Goal: Task Accomplishment & Management: Manage account settings

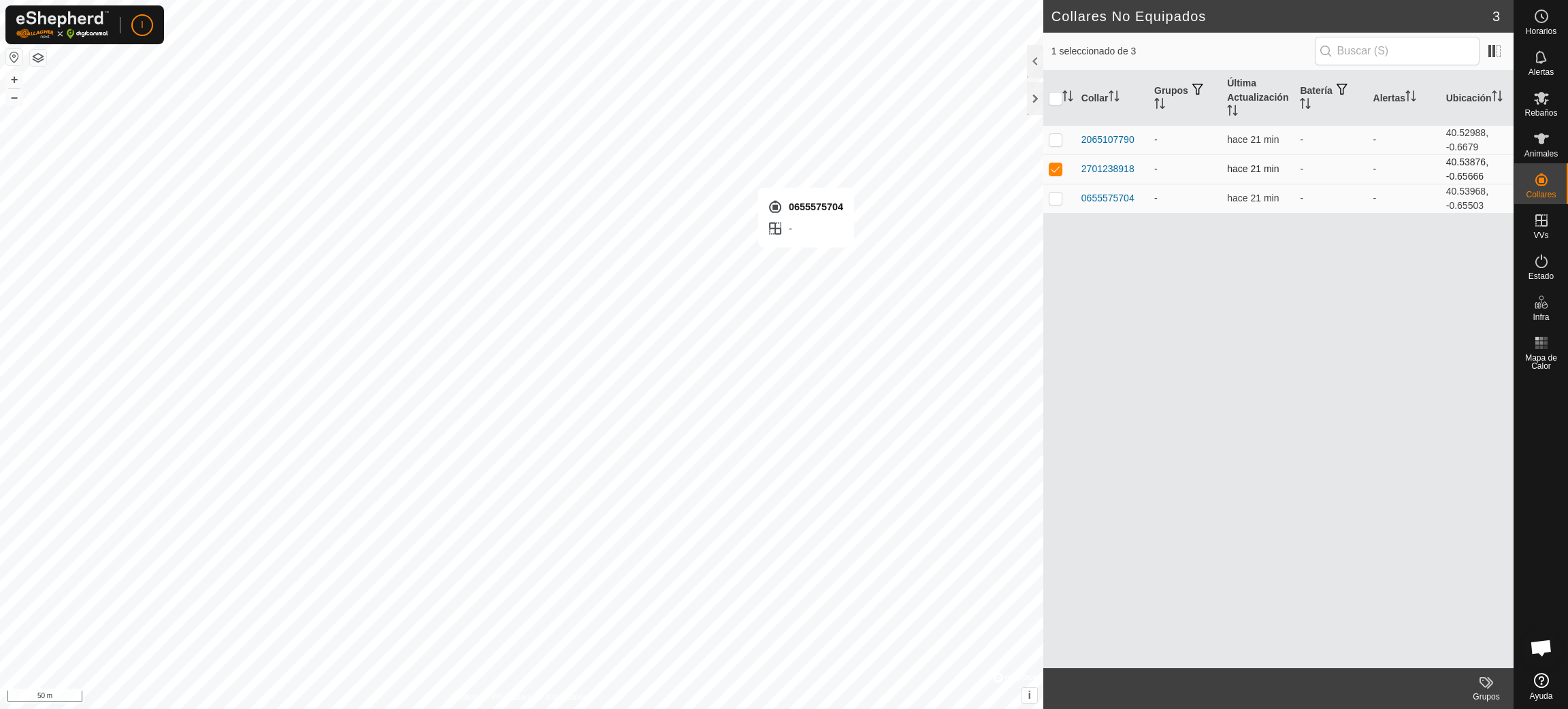
checkbox input "false"
checkbox input "true"
checkbox input "false"
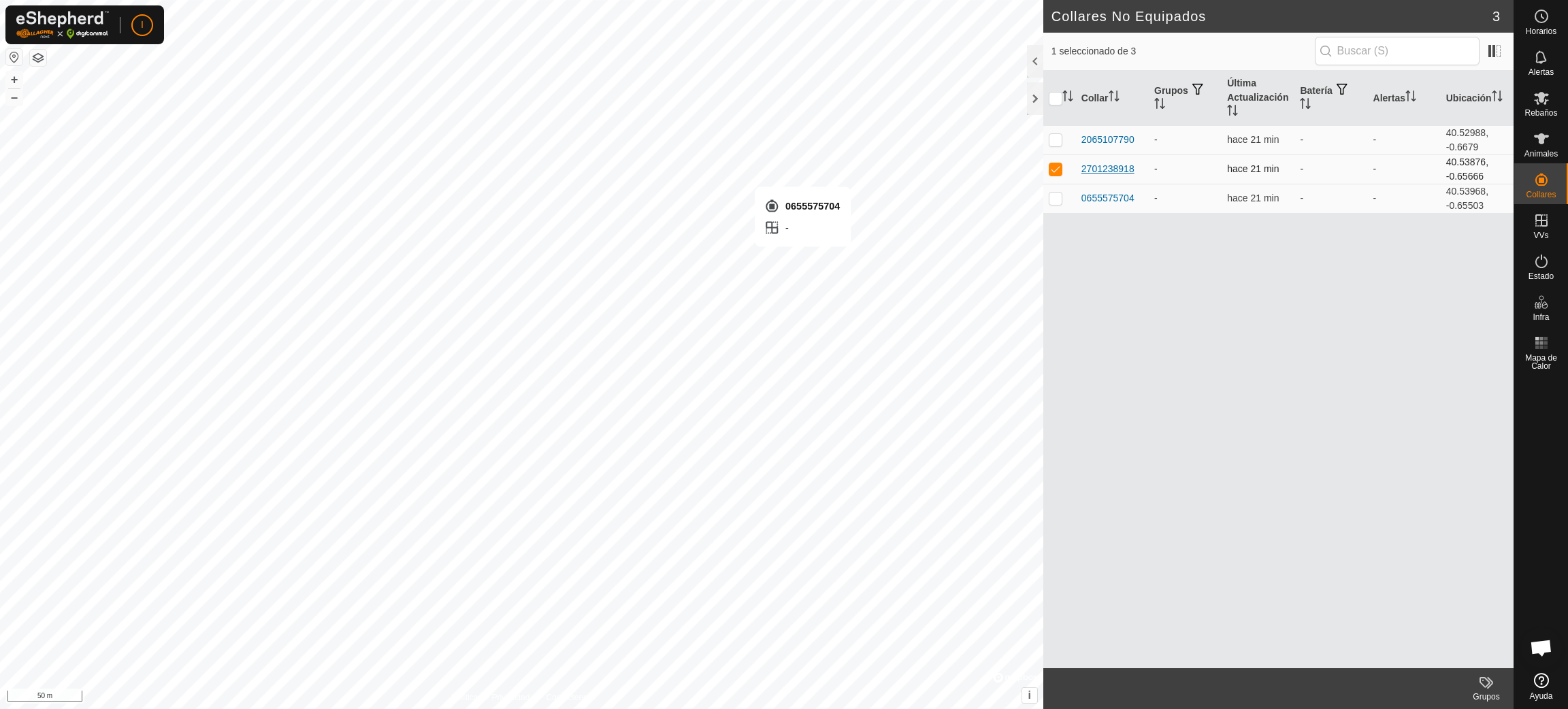
checkbox input "true"
checkbox input "false"
checkbox input "true"
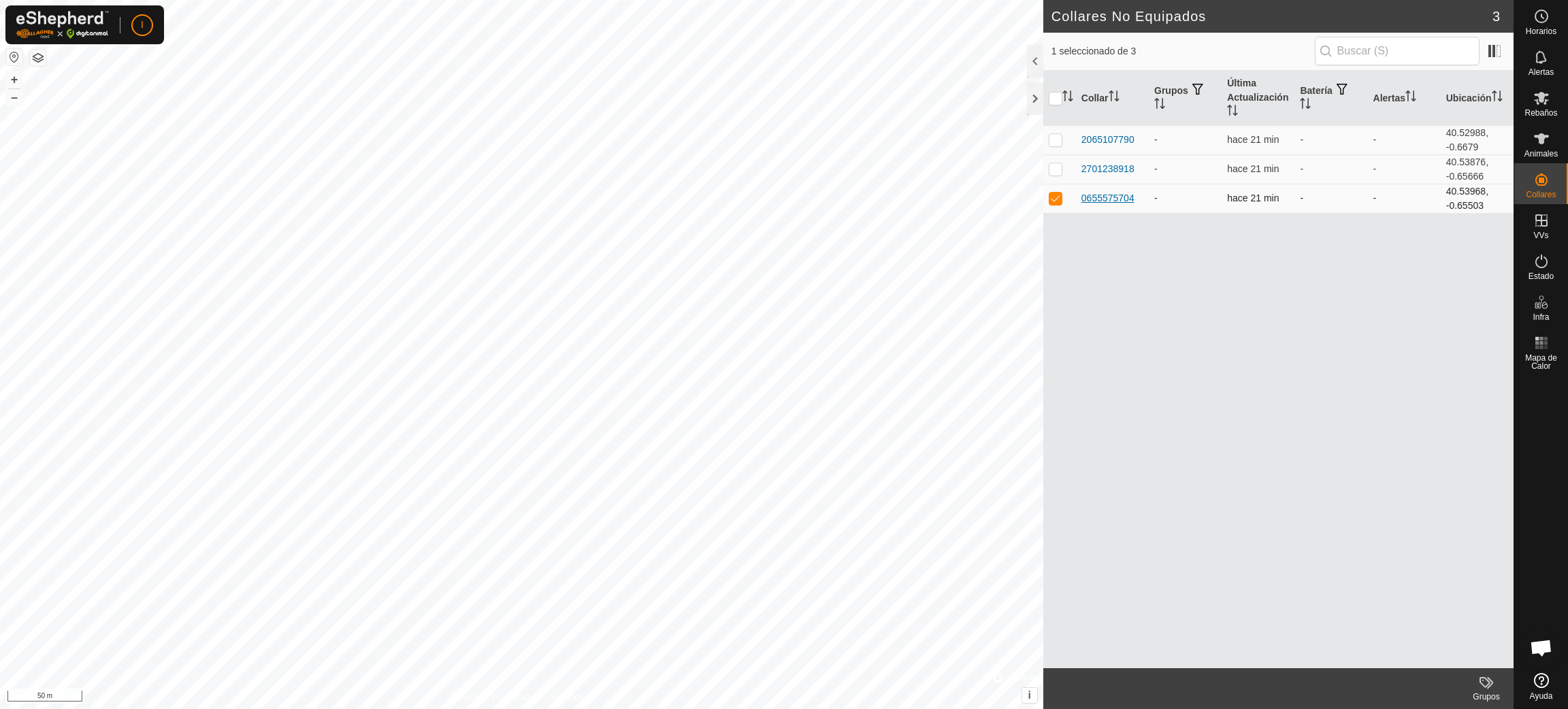
click at [1116, 200] on div "0655575704" at bounding box center [1108, 198] width 53 height 14
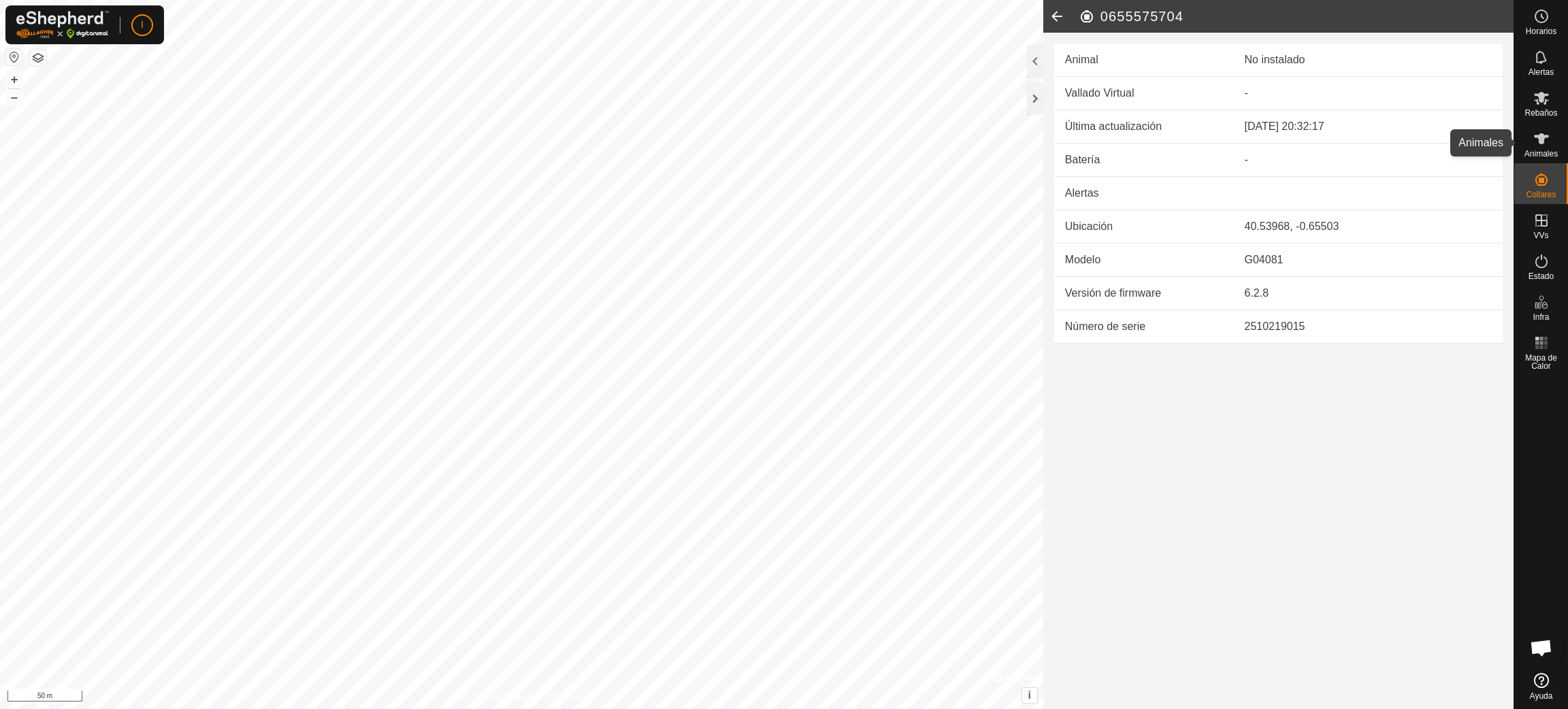
click at [1541, 141] on icon at bounding box center [1541, 138] width 15 height 10
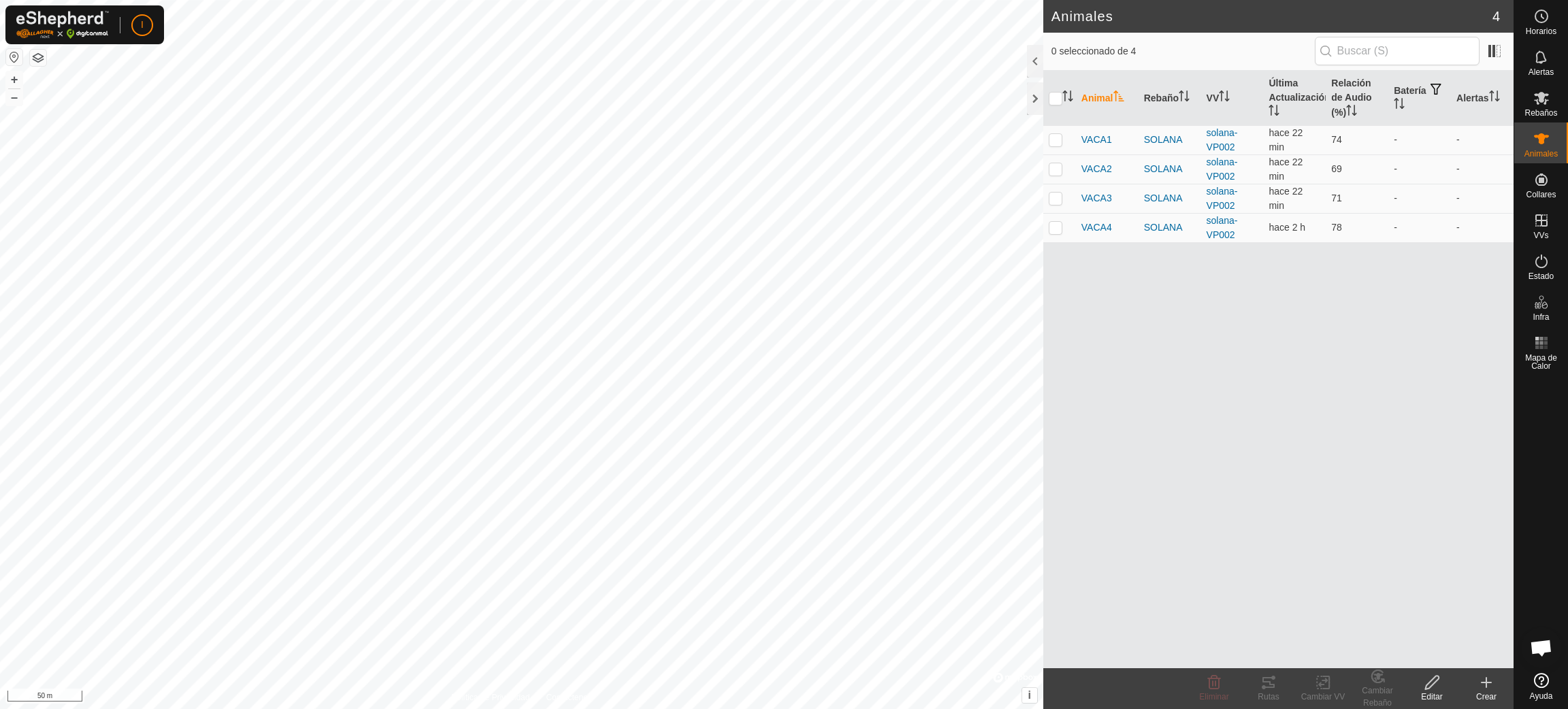
click at [1491, 688] on icon at bounding box center [1486, 682] width 16 height 16
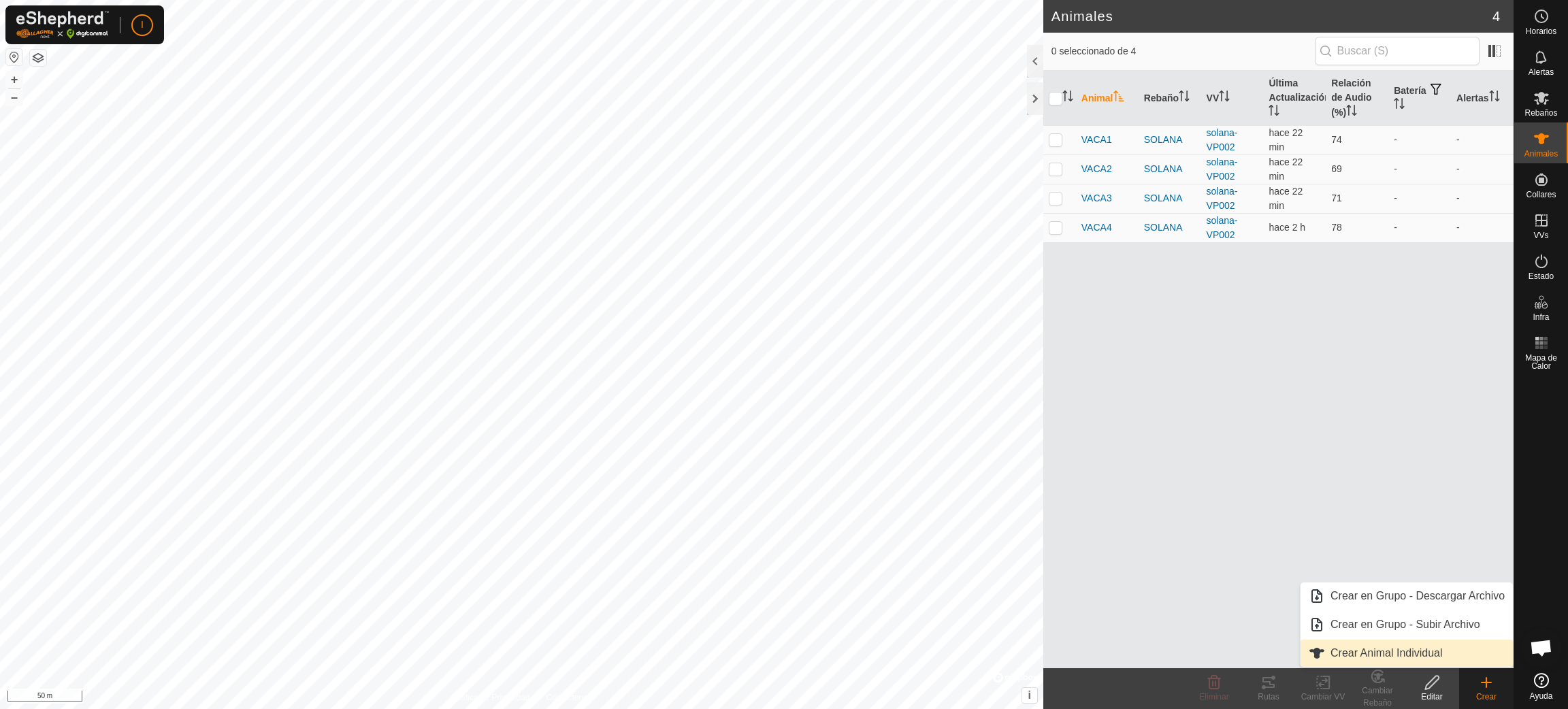
click at [1390, 652] on link "Crear Animal Individual" at bounding box center [1407, 653] width 212 height 27
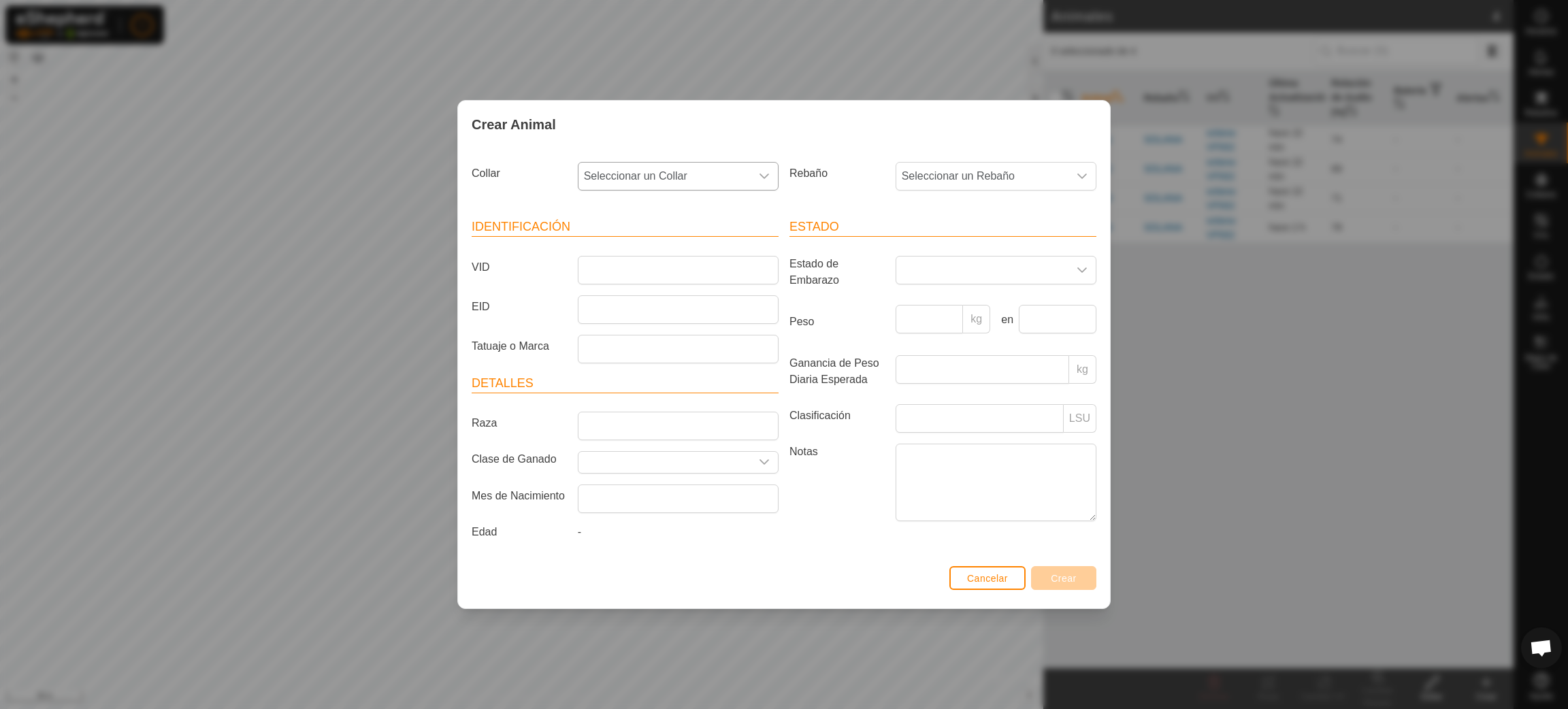
click at [767, 168] on div "dropdown trigger" at bounding box center [764, 176] width 27 height 27
click at [634, 330] on li "0655575704" at bounding box center [679, 331] width 200 height 27
click at [622, 265] on input "VID" at bounding box center [678, 270] width 201 height 28
type input "v"
type input "VACA5"
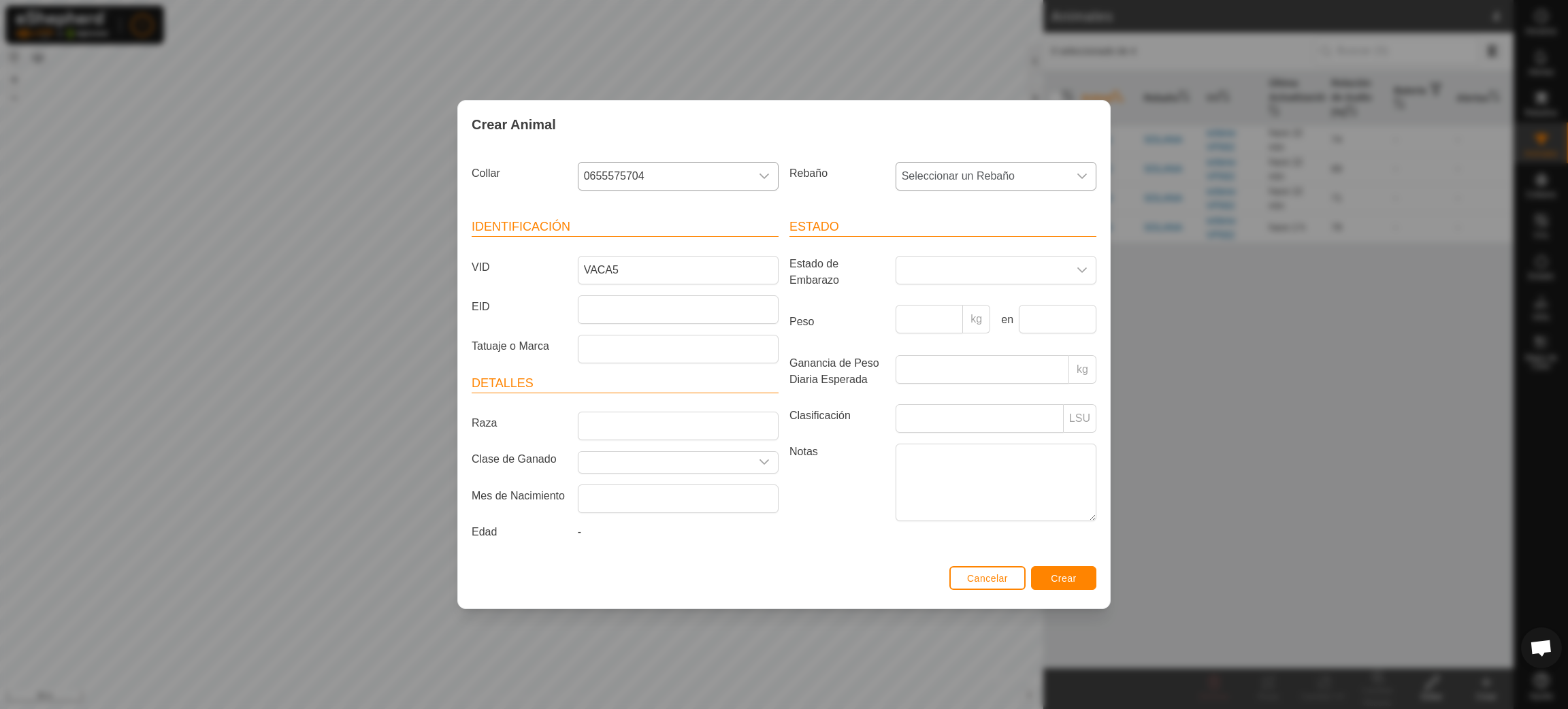
click at [1079, 174] on icon "dropdown trigger" at bounding box center [1081, 175] width 10 height 10
click at [934, 274] on span "SOLANA" at bounding box center [927, 275] width 45 height 16
click at [1073, 582] on span "Crear" at bounding box center [1063, 577] width 26 height 10
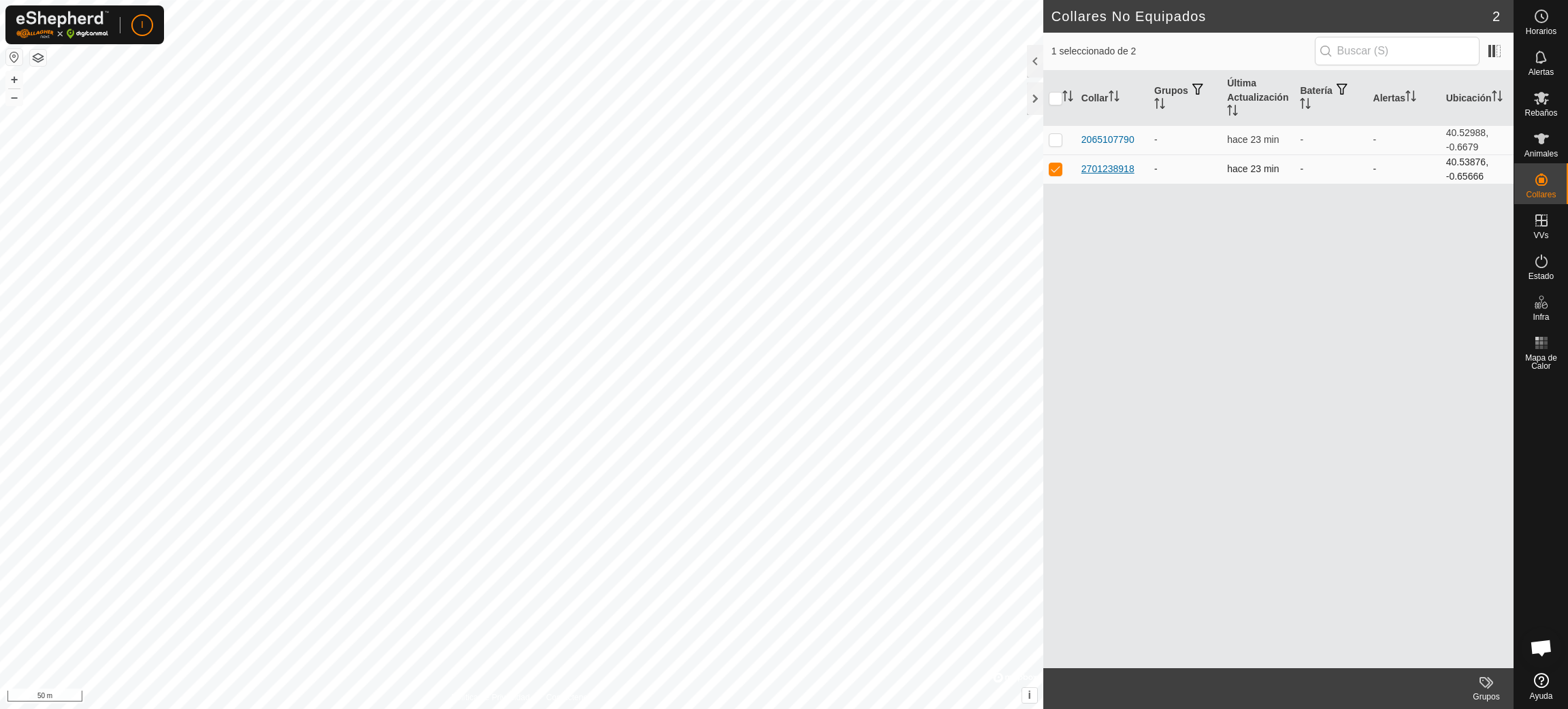
click at [1110, 173] on div "2701238918" at bounding box center [1108, 168] width 53 height 14
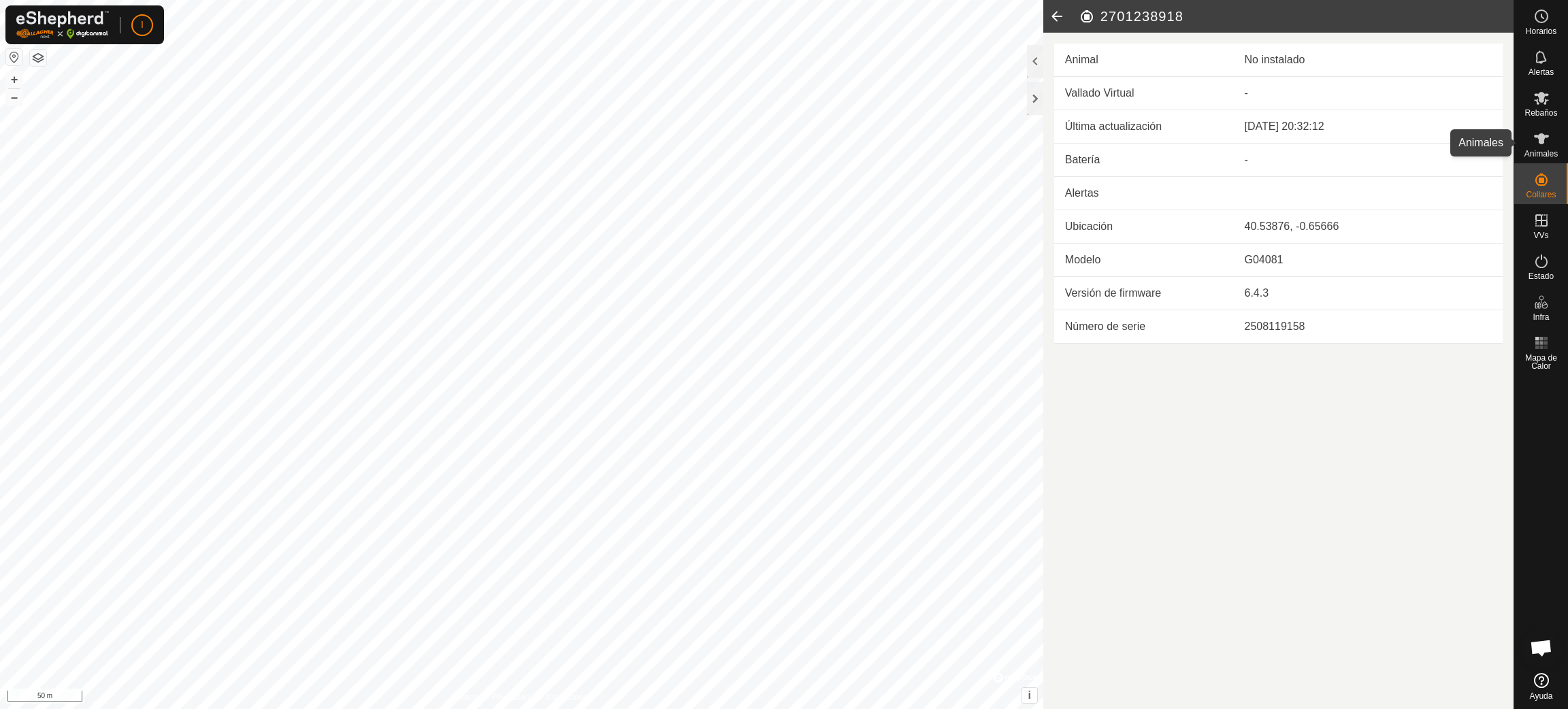
click at [1541, 134] on icon at bounding box center [1541, 138] width 15 height 10
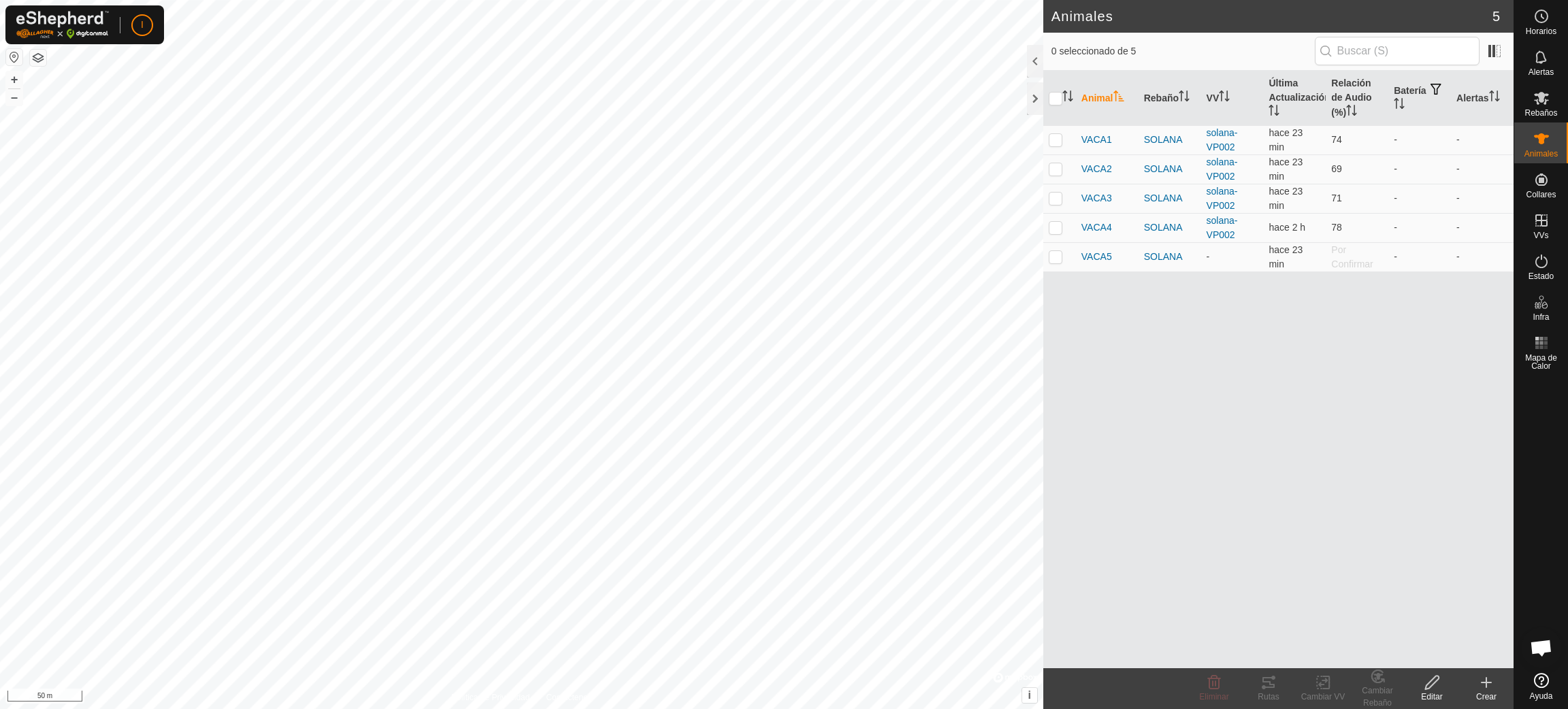
click at [1488, 691] on div "Crear" at bounding box center [1486, 697] width 54 height 12
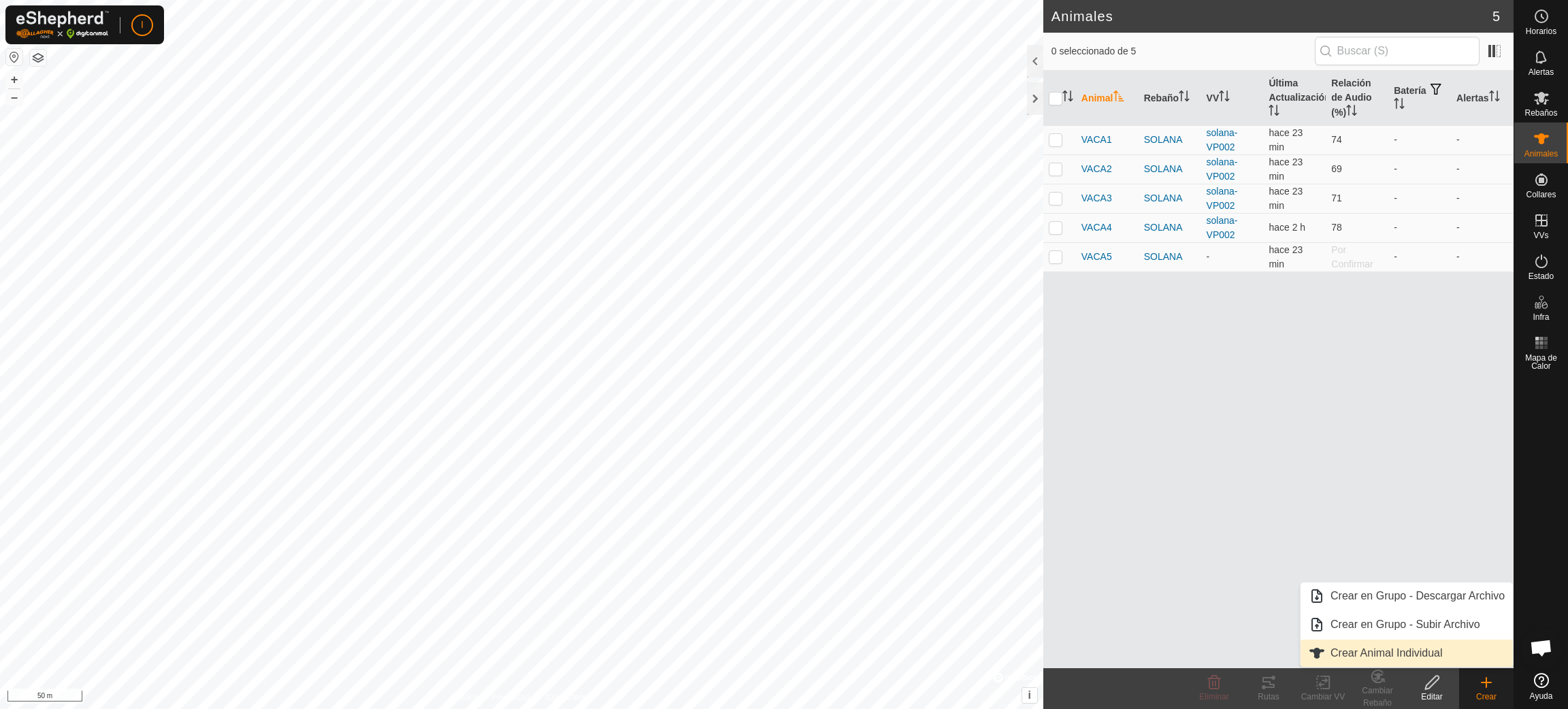
click at [1403, 652] on link "Crear Animal Individual" at bounding box center [1407, 653] width 212 height 27
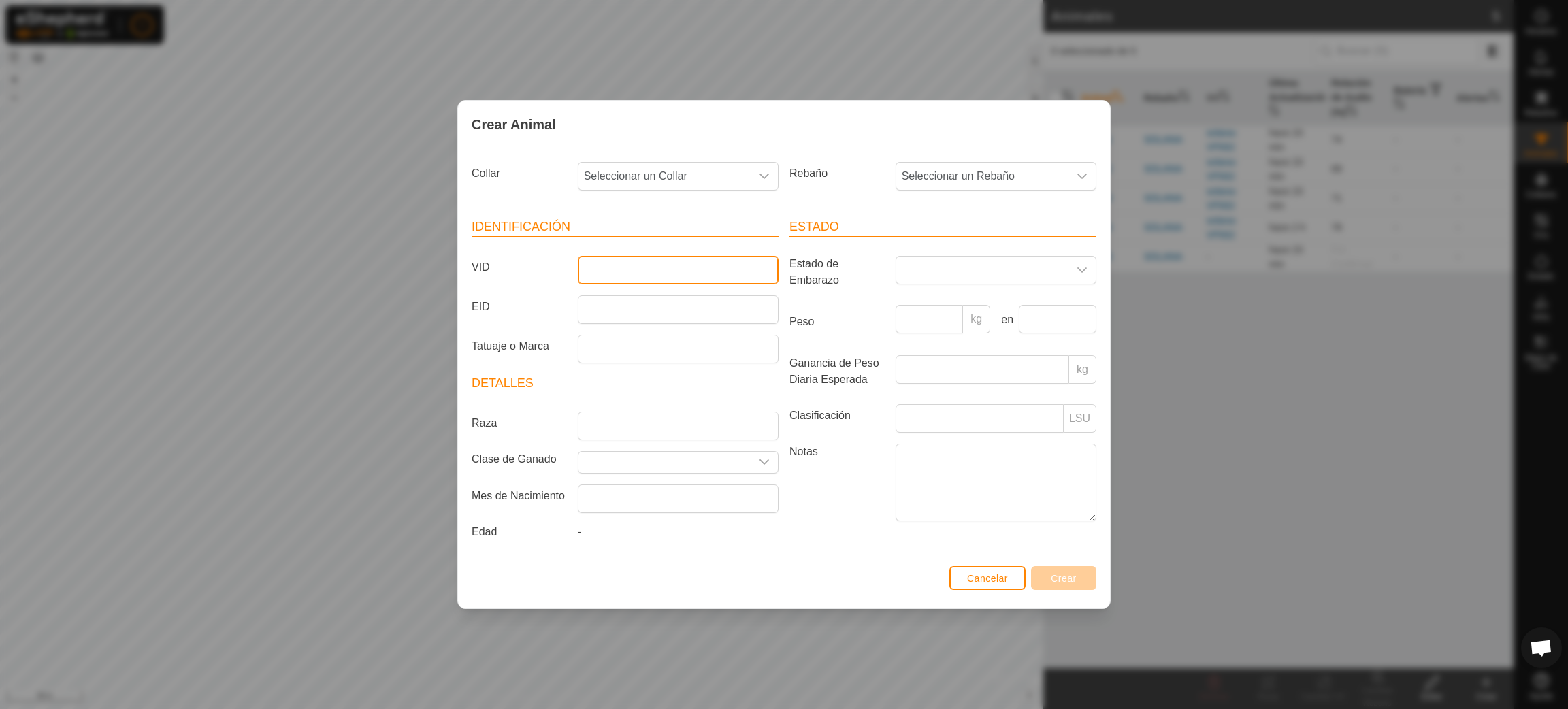
click at [636, 269] on input "VID" at bounding box center [678, 270] width 201 height 28
type input "LOLA"
click at [1081, 173] on icon "dropdown trigger" at bounding box center [1081, 175] width 10 height 10
click at [933, 276] on span "SOLANA" at bounding box center [927, 275] width 45 height 16
click at [1075, 579] on span "Crear" at bounding box center [1063, 577] width 26 height 10
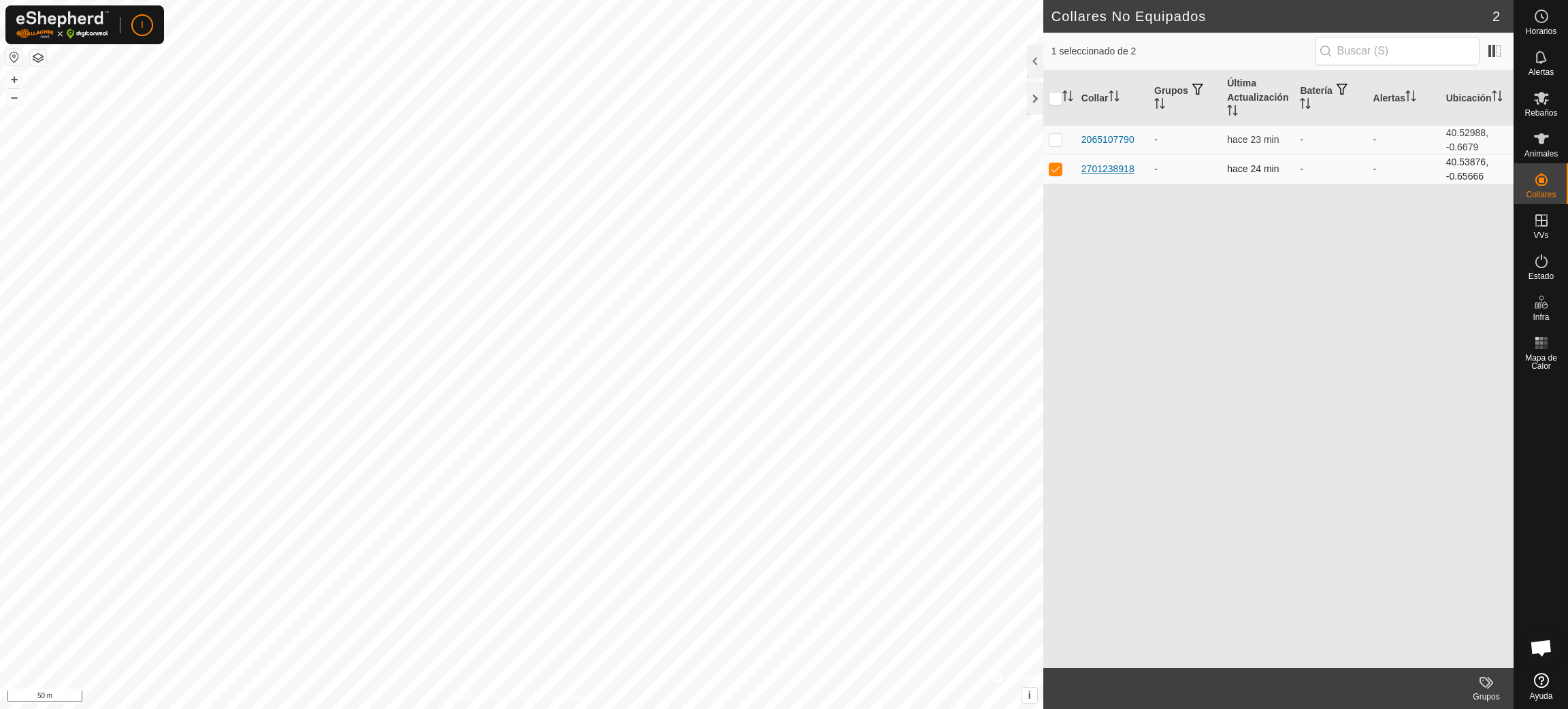
click at [1108, 166] on div "2701238918" at bounding box center [1108, 168] width 53 height 14
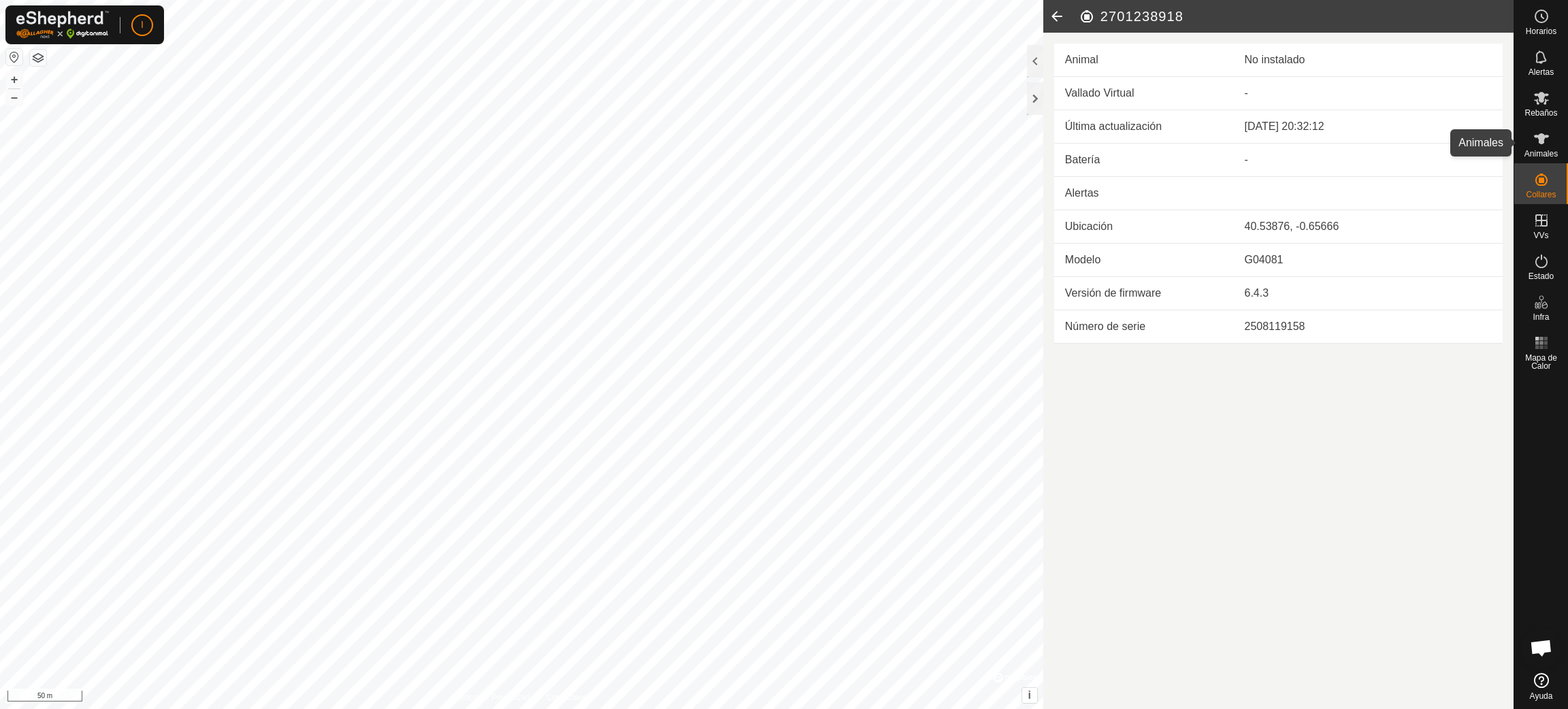
click at [1545, 139] on icon at bounding box center [1541, 138] width 16 height 16
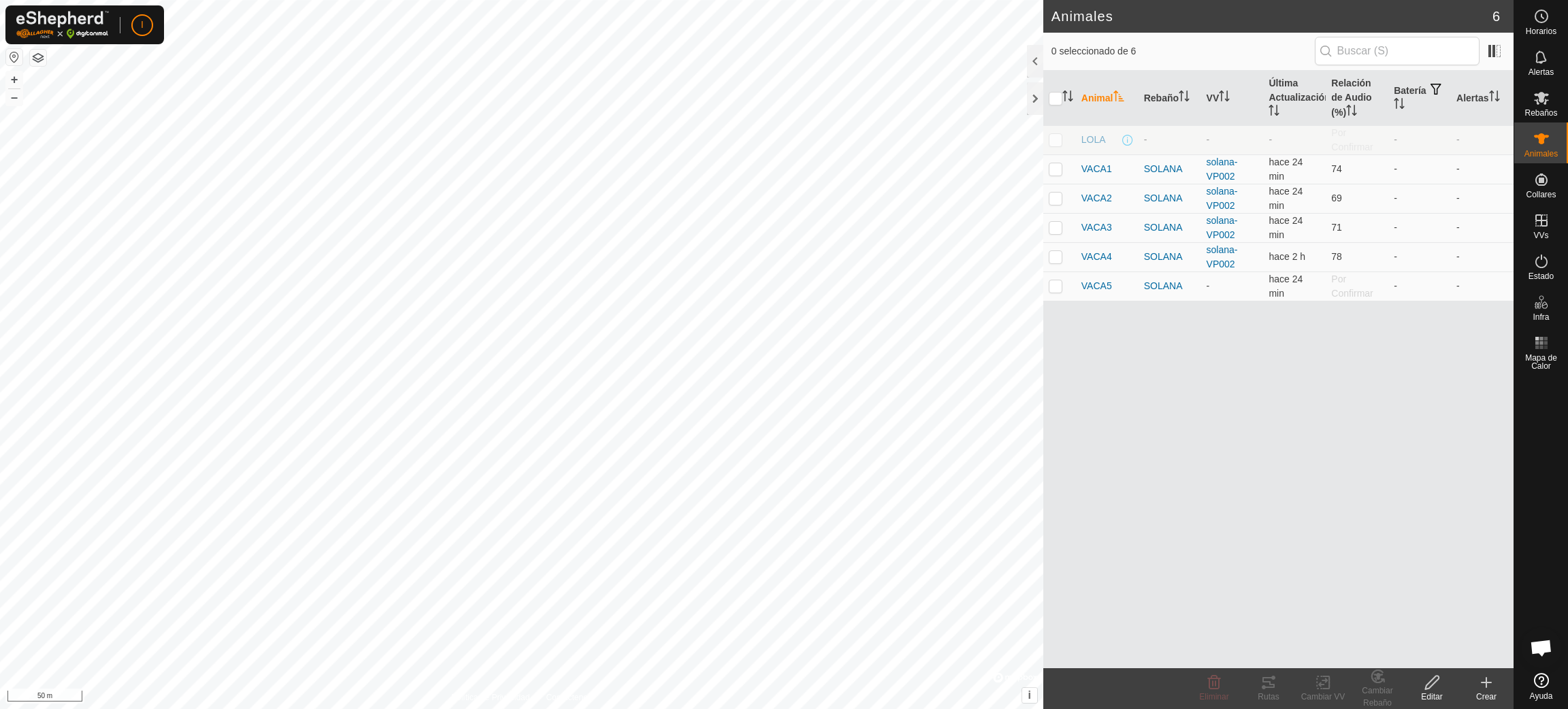
click at [1131, 97] on th "Animal" at bounding box center [1107, 98] width 62 height 55
click at [1485, 685] on icon at bounding box center [1486, 682] width 16 height 16
click at [1116, 333] on div "Animal Rebaño VV Última Actualización Relación de Audio (%) Batería Alertas VAC…" at bounding box center [1278, 369] width 471 height 597
click at [1094, 289] on span "LOLA" at bounding box center [1094, 286] width 25 height 14
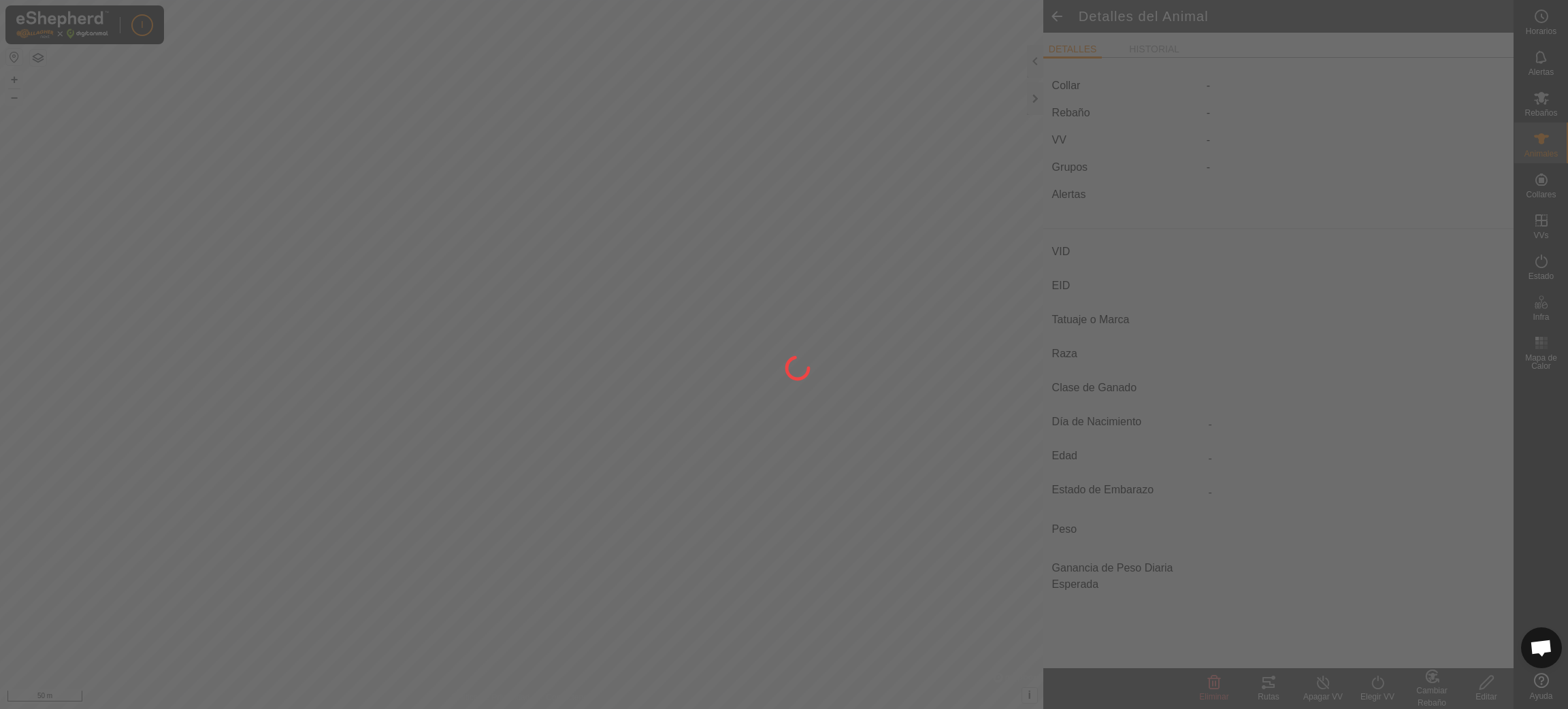
type input "LOLA"
type input "-"
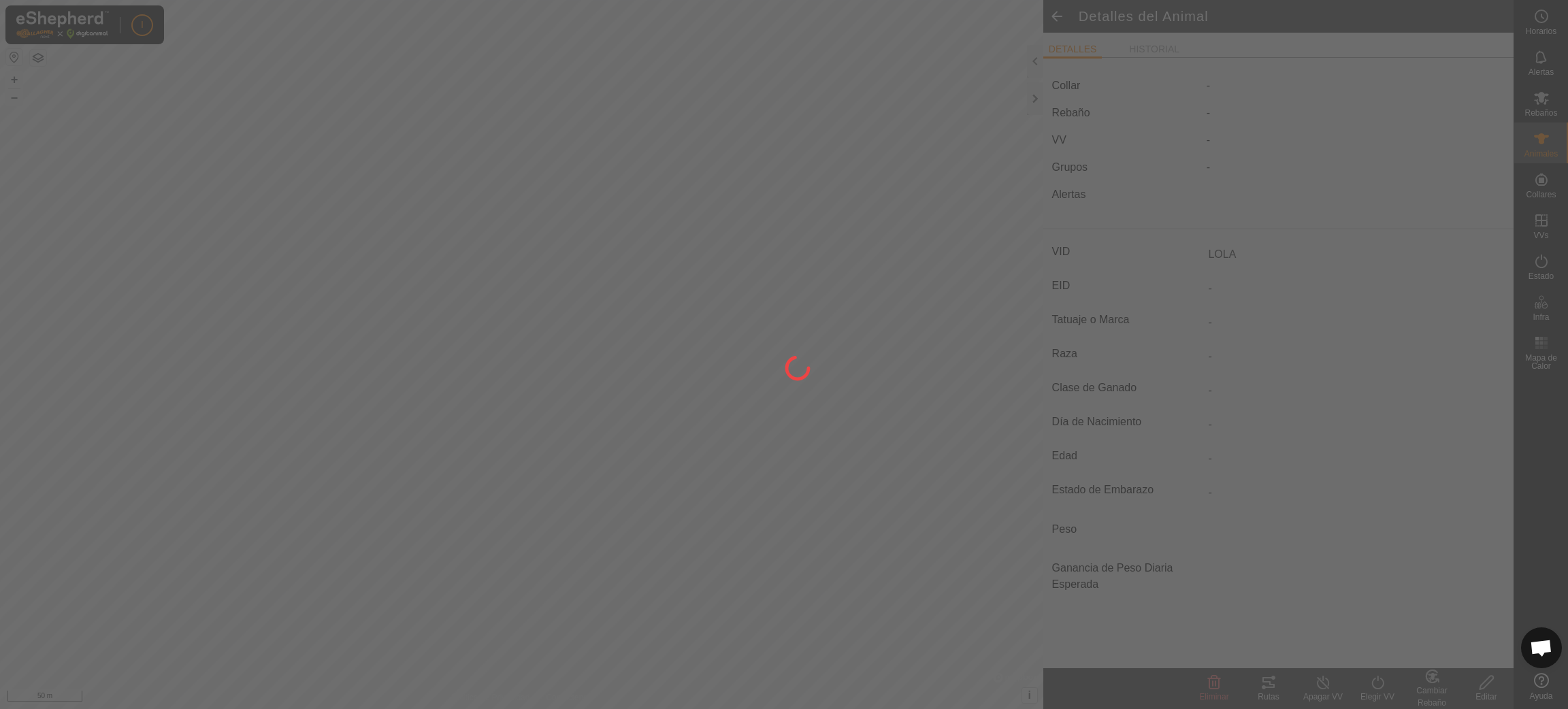
type input "0 kg"
type input "-"
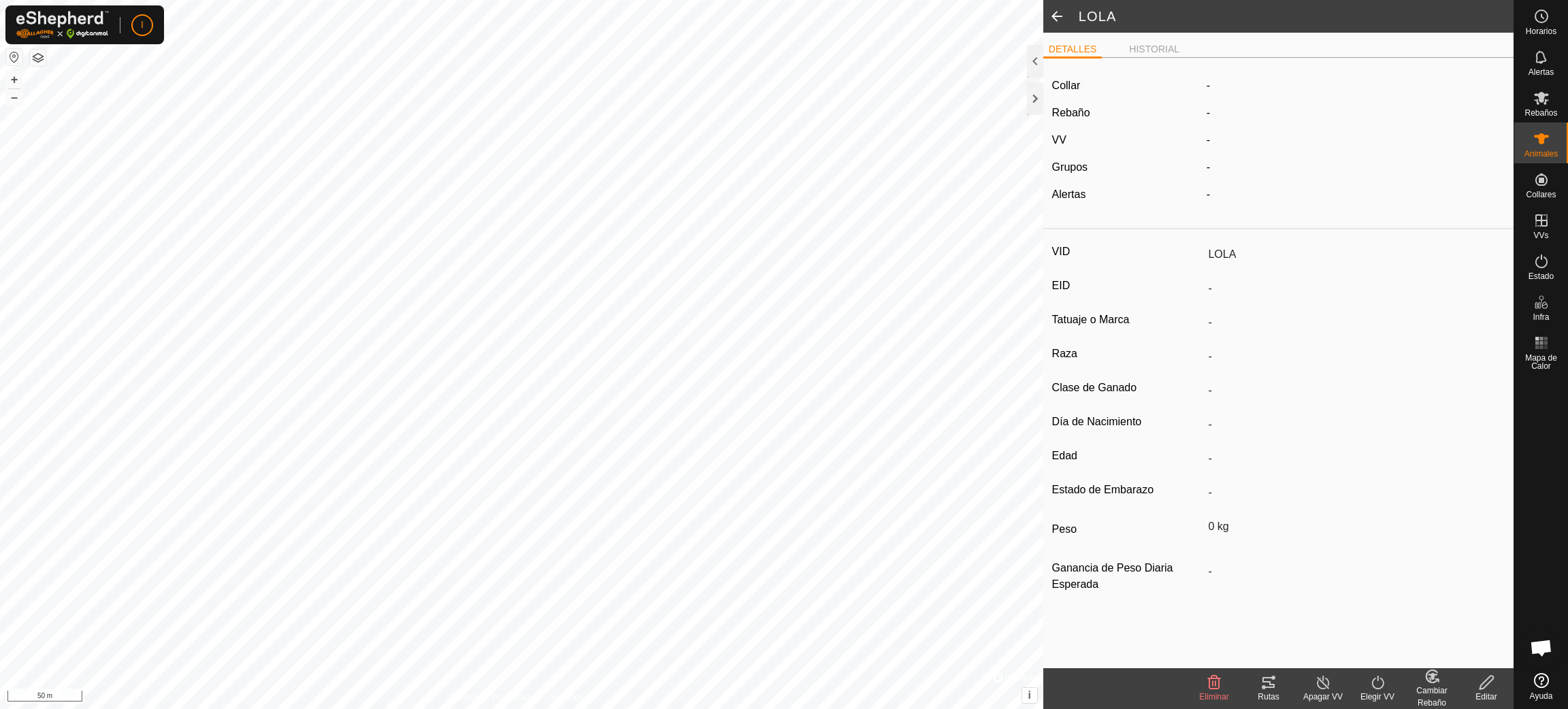
click at [1059, 14] on span at bounding box center [1057, 16] width 27 height 32
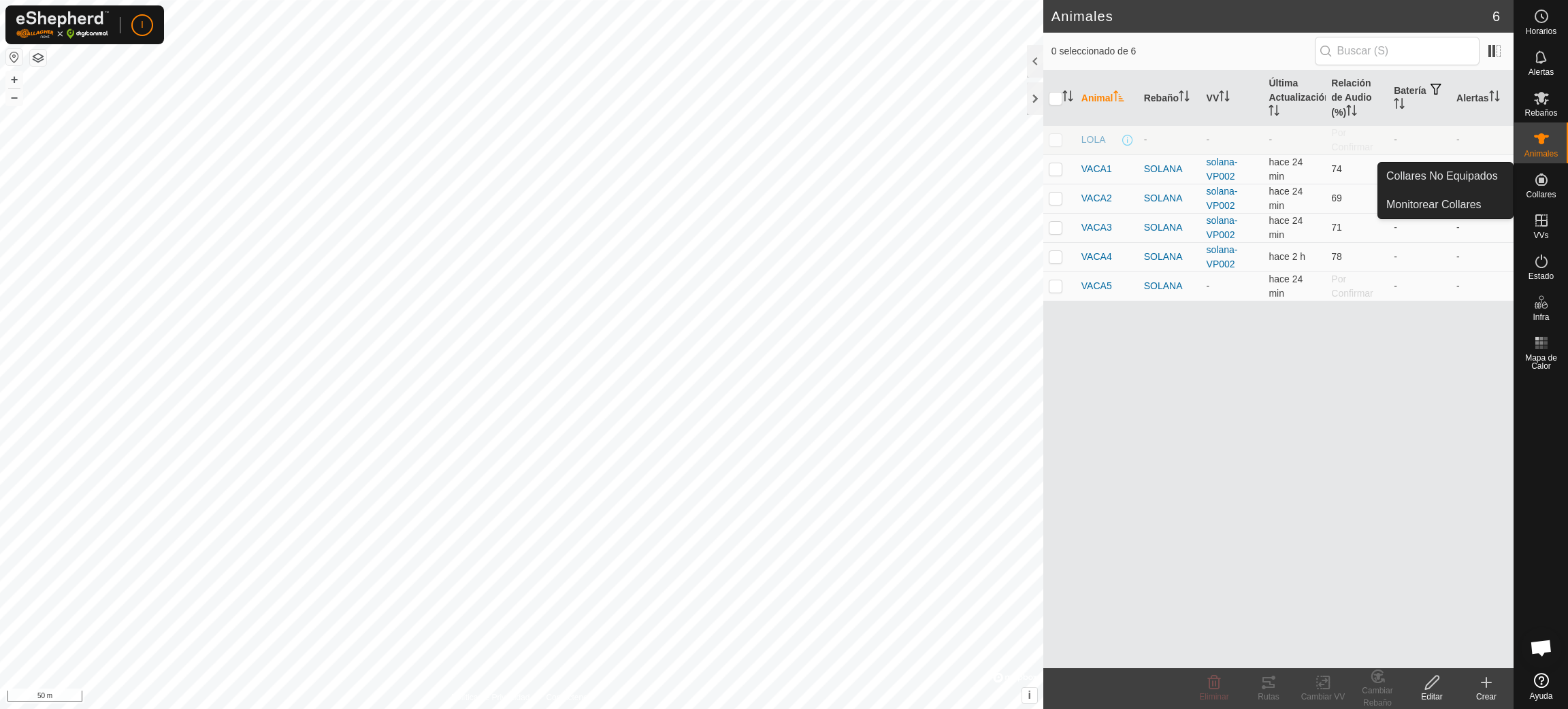
click at [1537, 183] on icon at bounding box center [1541, 179] width 12 height 12
click at [1460, 177] on link "Collares No Equipados" at bounding box center [1445, 176] width 134 height 27
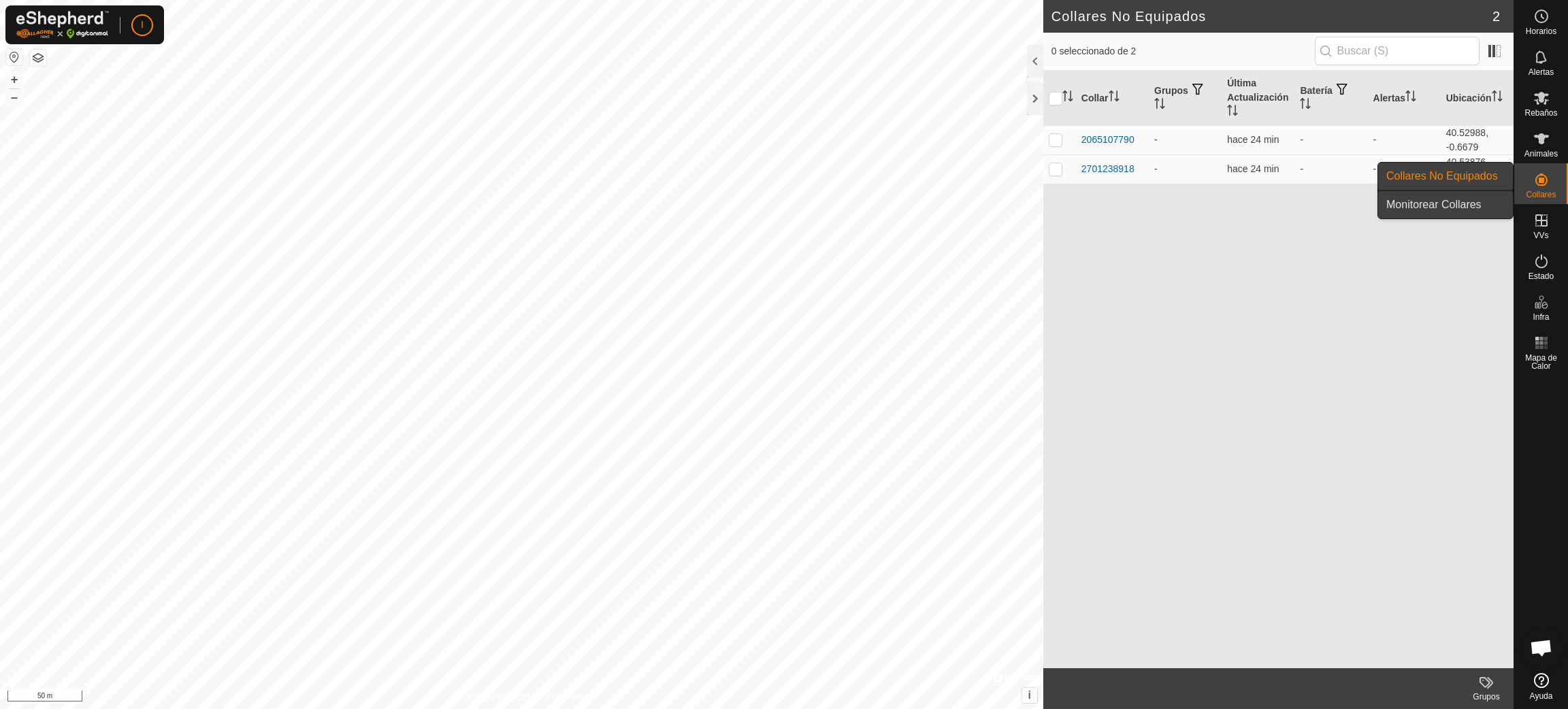
click at [1436, 204] on link "Monitorear Collares" at bounding box center [1445, 204] width 134 height 27
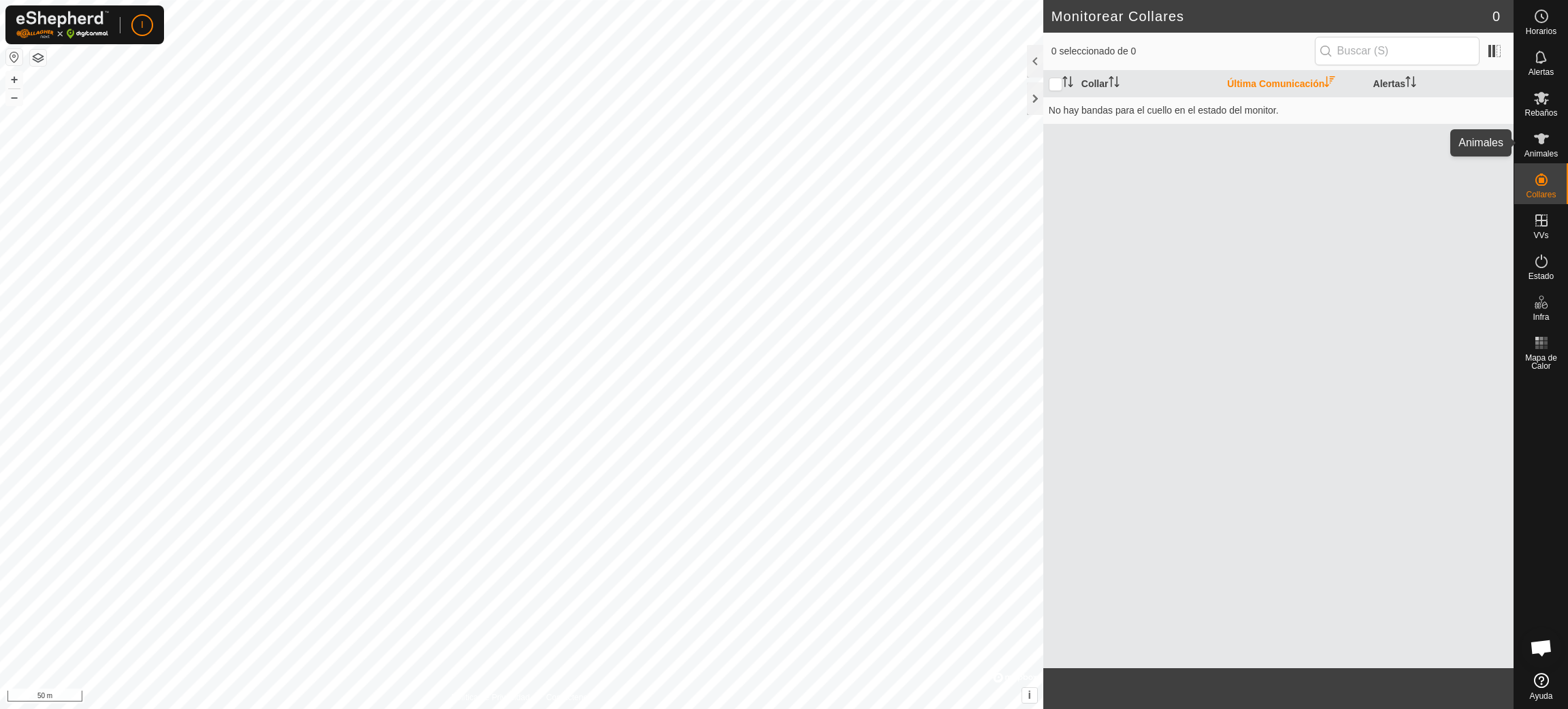
click at [1541, 144] on icon at bounding box center [1541, 138] width 16 height 16
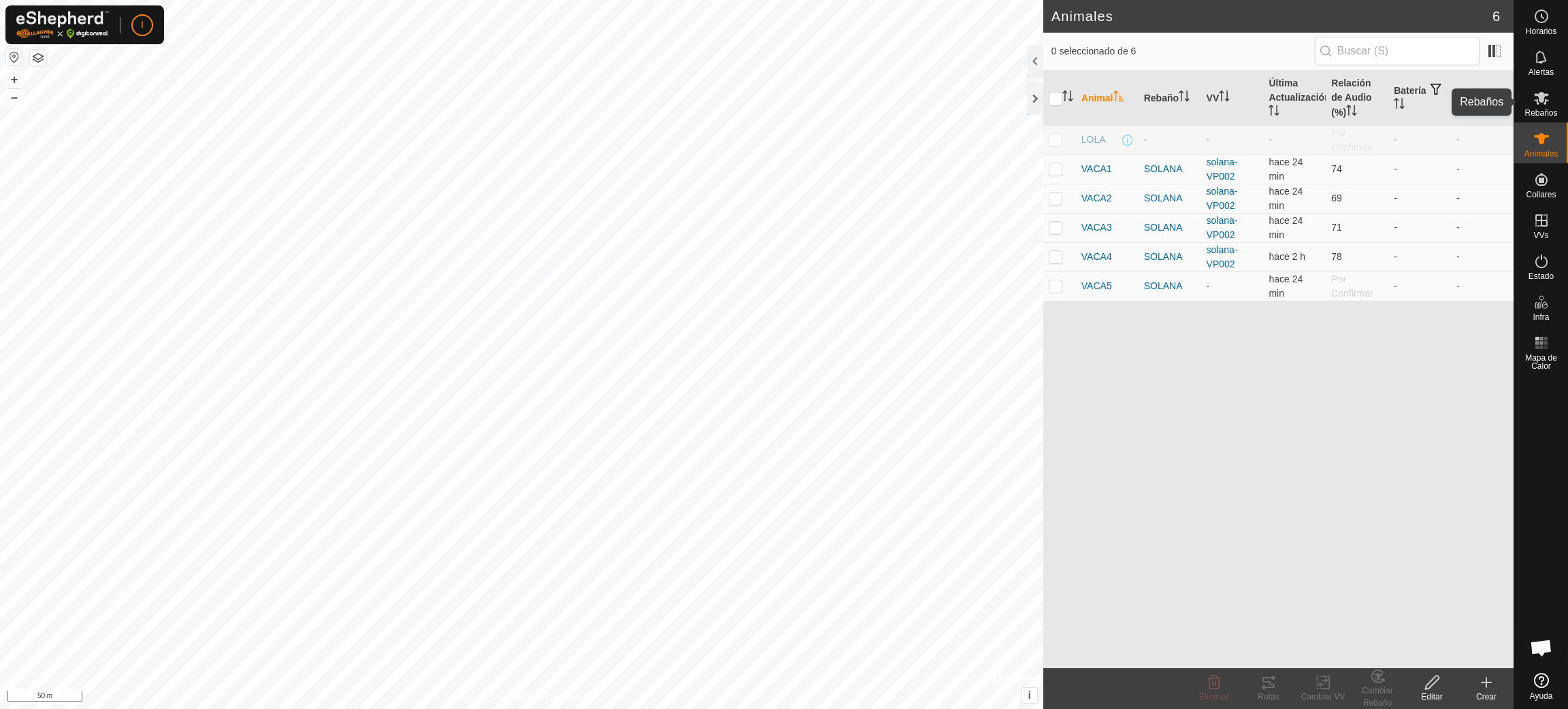
click at [1538, 102] on icon at bounding box center [1541, 98] width 15 height 13
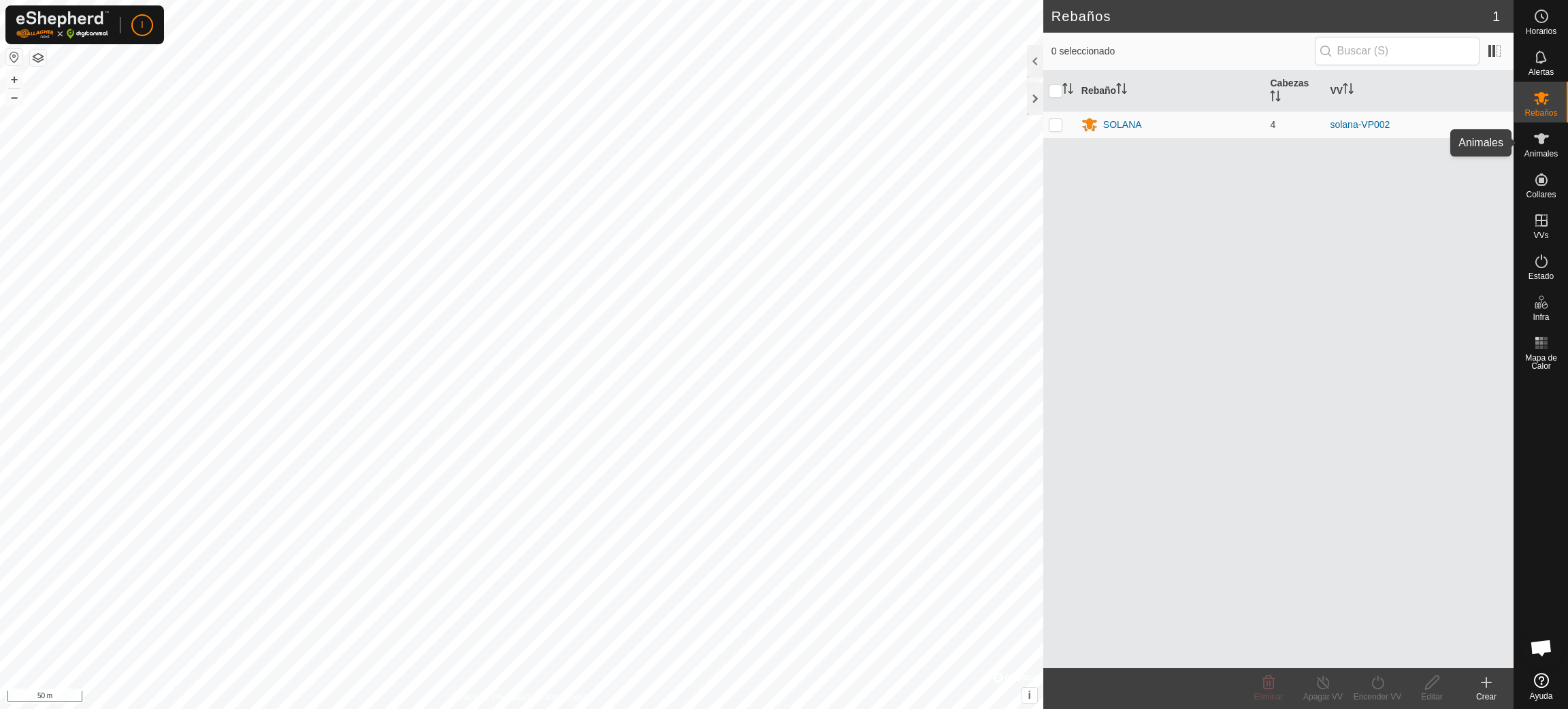
click at [1535, 151] on span "Animales" at bounding box center [1541, 153] width 33 height 9
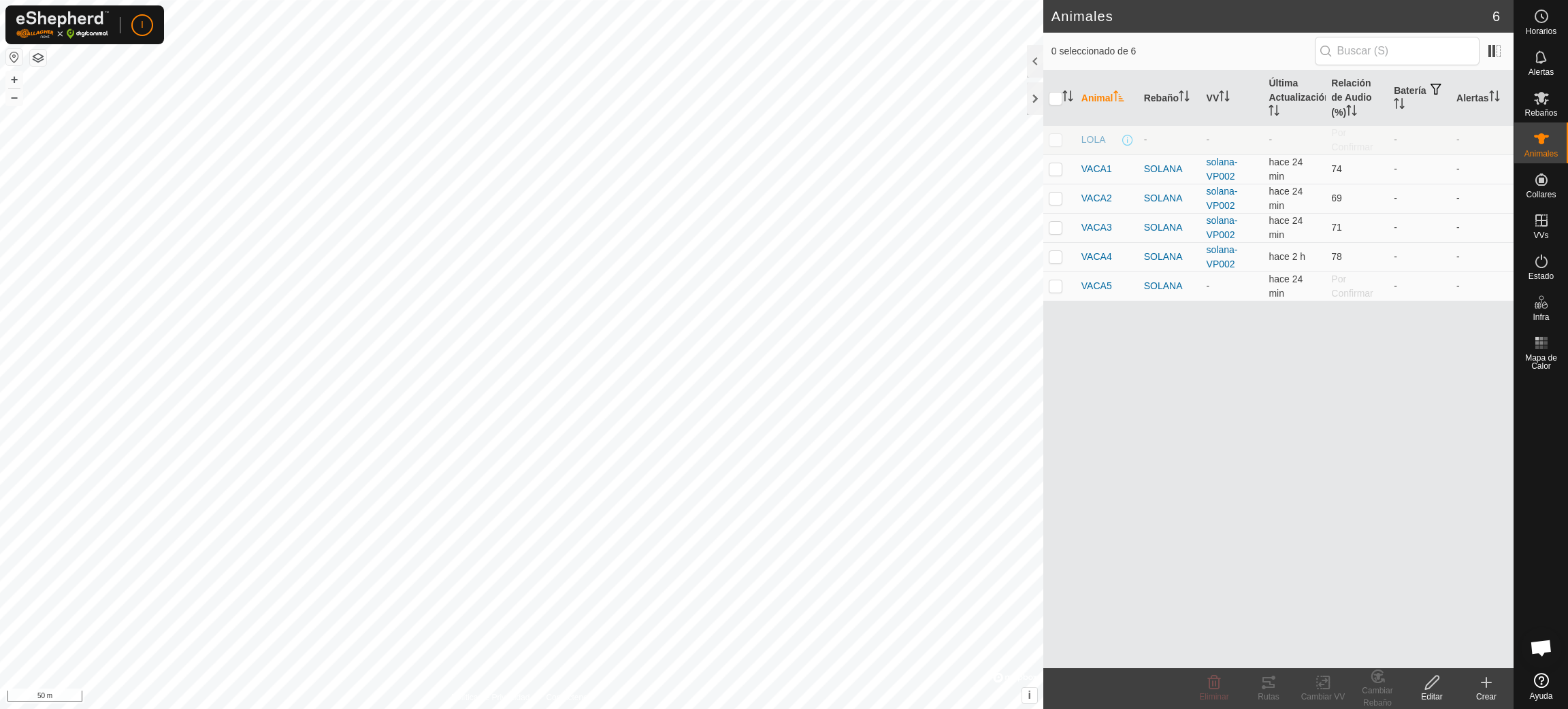
click at [1491, 685] on icon at bounding box center [1486, 682] width 16 height 16
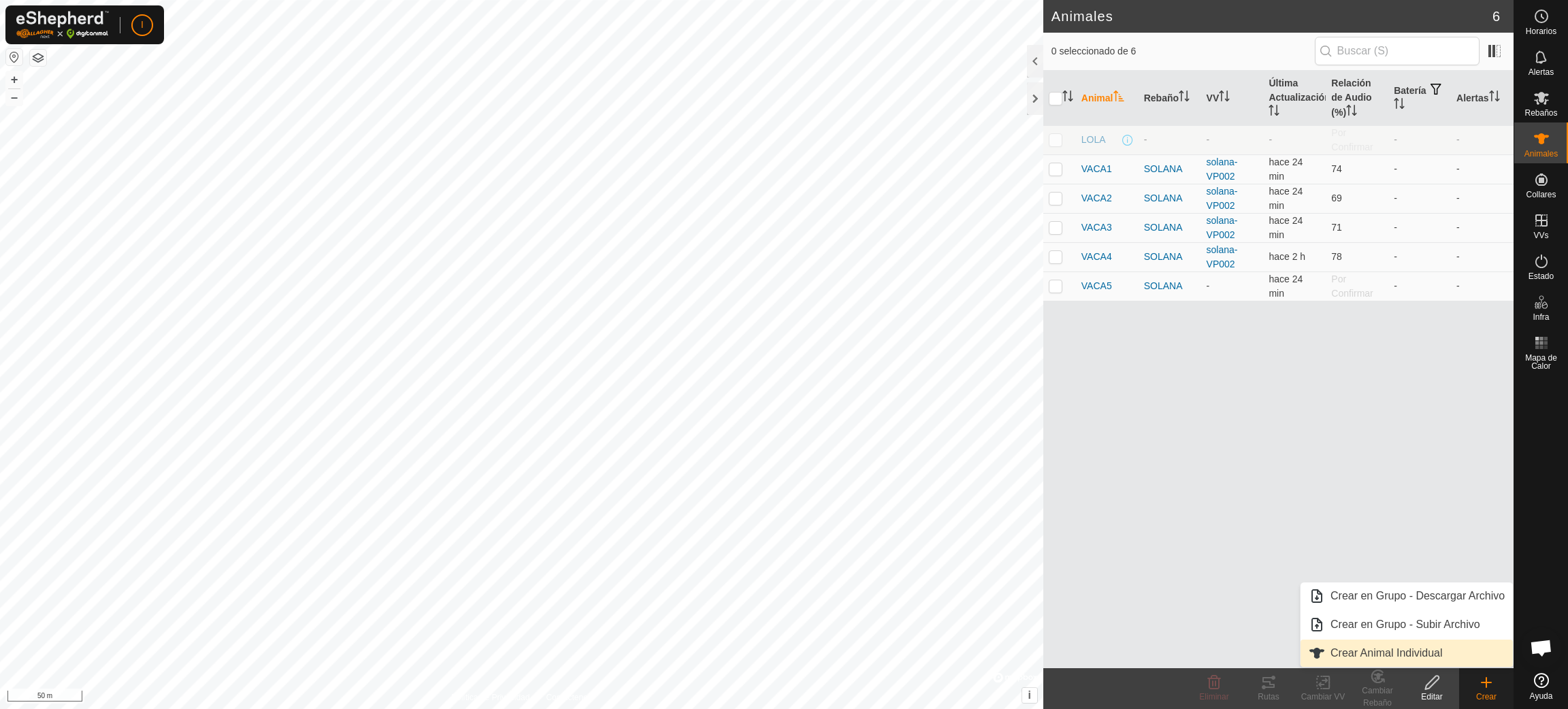
click at [1431, 650] on link "Crear Animal Individual" at bounding box center [1407, 653] width 212 height 27
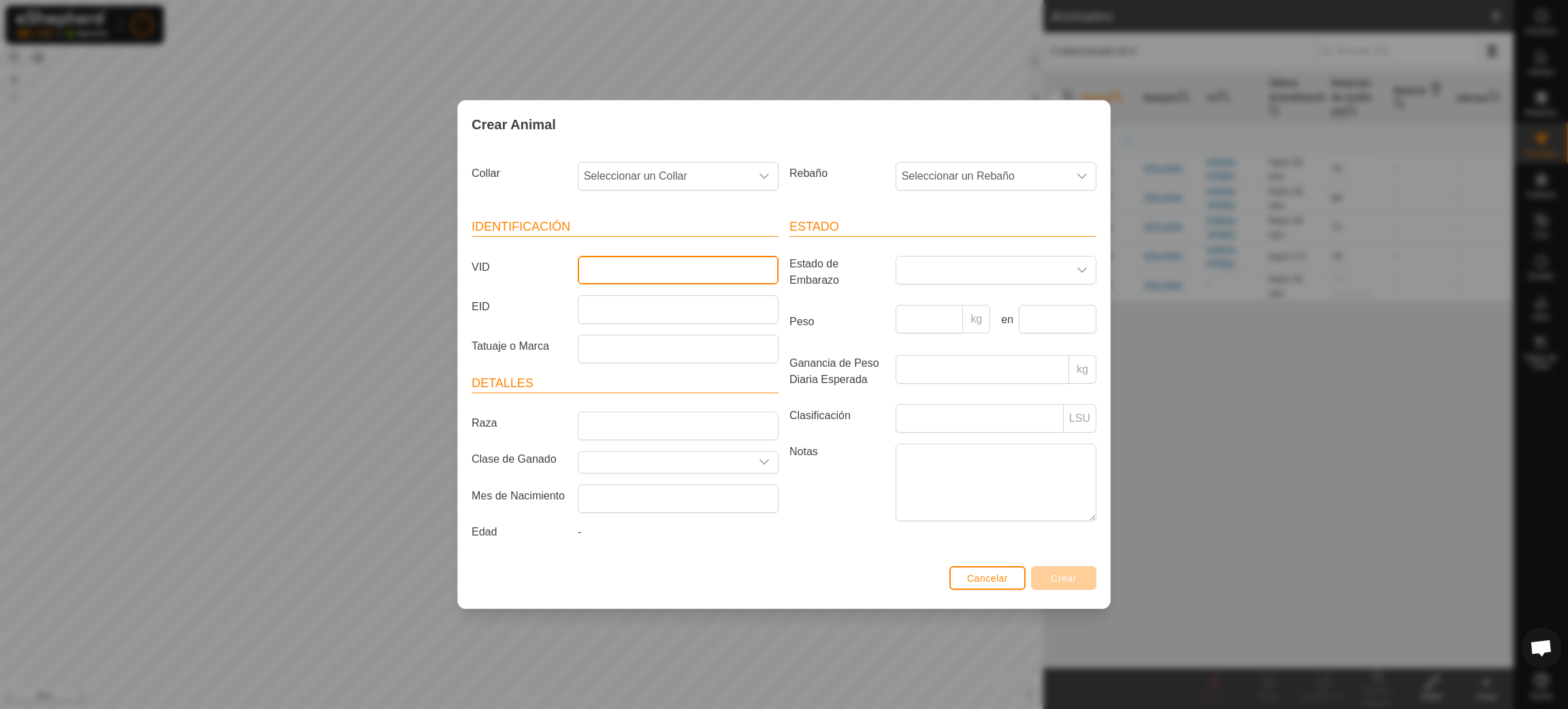
click at [662, 262] on input "VID" at bounding box center [678, 270] width 201 height 28
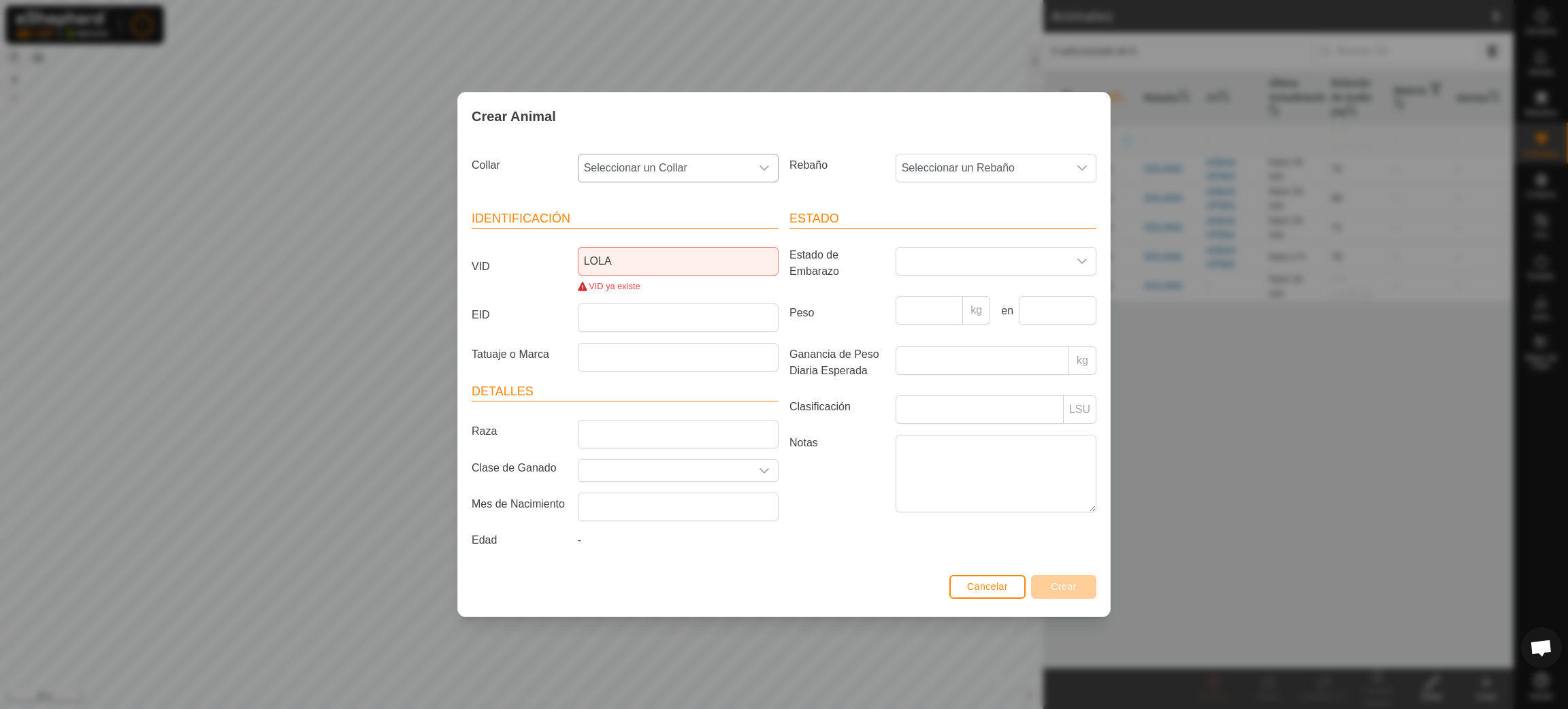
click at [769, 158] on div "dropdown trigger" at bounding box center [764, 168] width 27 height 27
click at [630, 286] on li "2701238918" at bounding box center [679, 295] width 200 height 27
click at [1080, 166] on icon "dropdown trigger" at bounding box center [1081, 168] width 10 height 10
click at [982, 267] on li "SOLANA" at bounding box center [996, 266] width 200 height 27
click at [631, 259] on input "LOLA" at bounding box center [678, 261] width 201 height 28
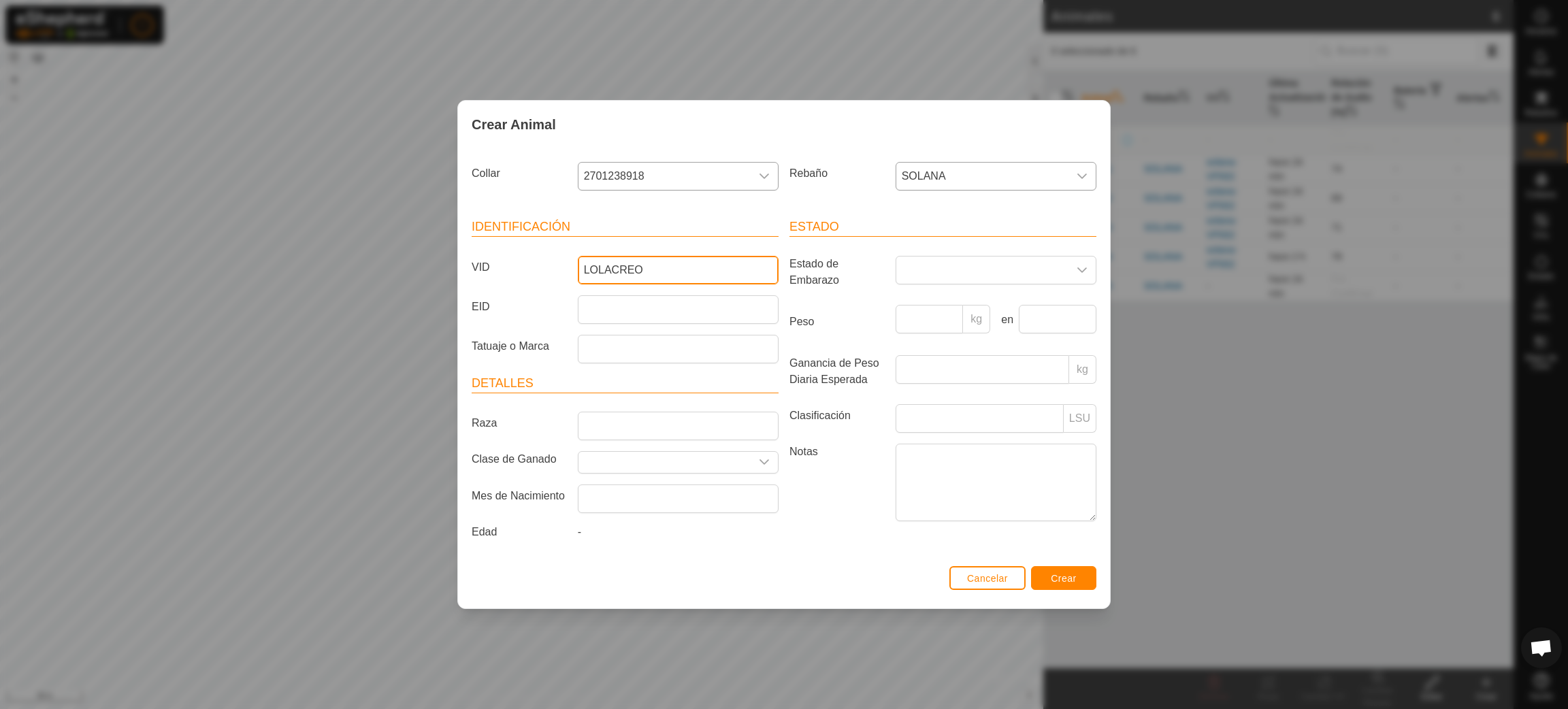
type input "LOLACREO"
click at [1065, 573] on button "Crear" at bounding box center [1063, 577] width 65 height 24
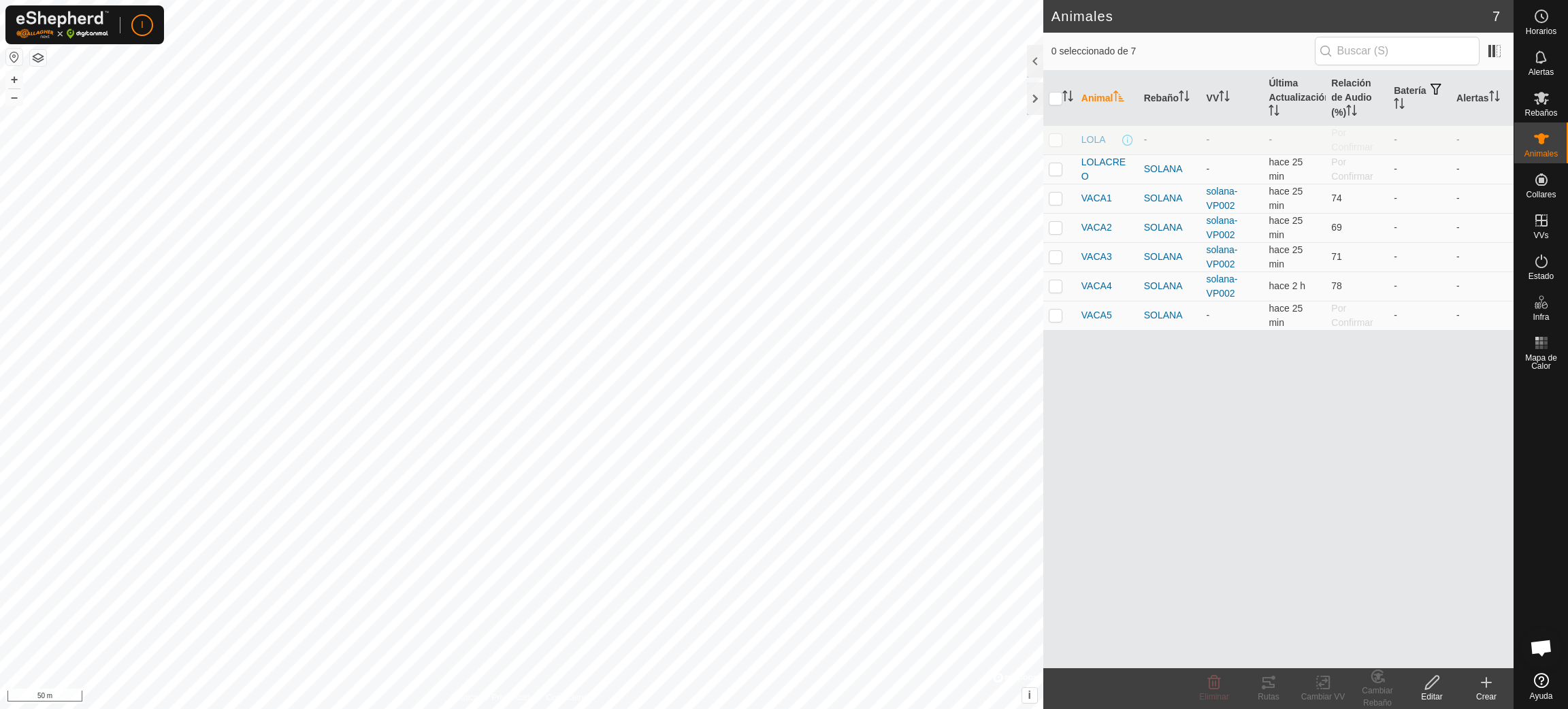
click at [1051, 144] on p-checkbox at bounding box center [1056, 139] width 13 height 10
checkbox input "true"
click at [1216, 685] on icon at bounding box center [1215, 682] width 13 height 13
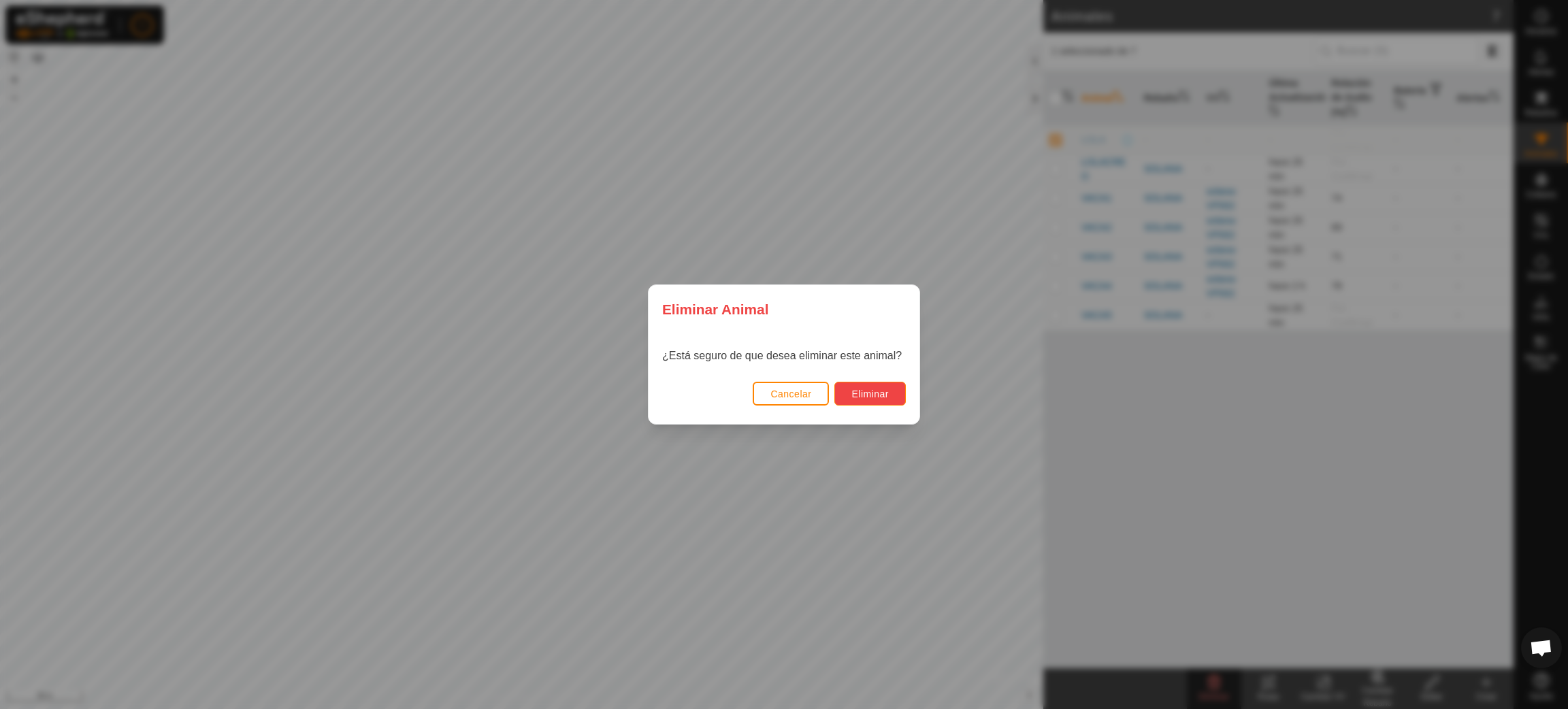
click at [879, 399] on button "Eliminar" at bounding box center [869, 393] width 71 height 24
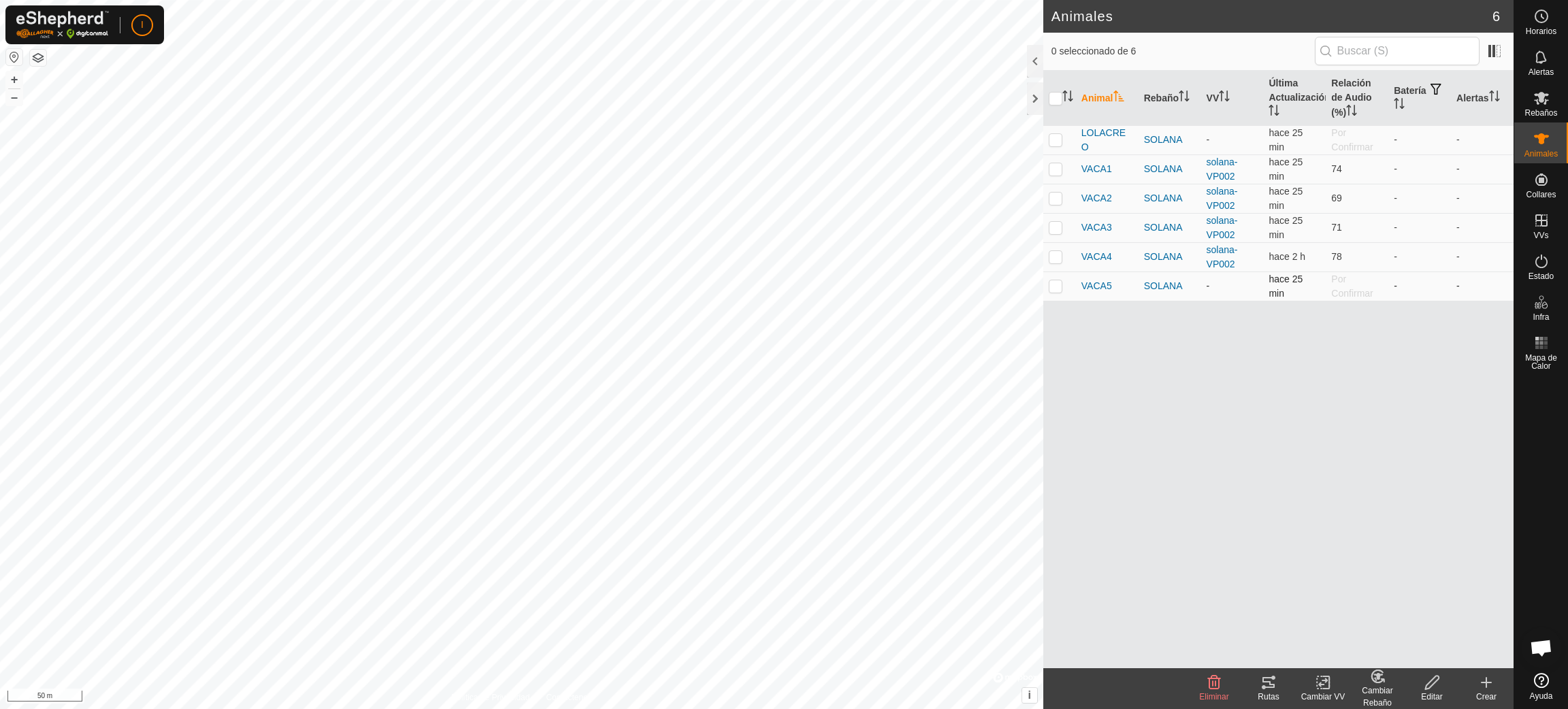
click at [1052, 289] on p-checkbox at bounding box center [1056, 285] width 13 height 10
checkbox input "true"
click at [1057, 137] on p-checkbox at bounding box center [1056, 139] width 13 height 10
checkbox input "true"
click at [1550, 96] on es-mob-svg-icon at bounding box center [1541, 97] width 25 height 22
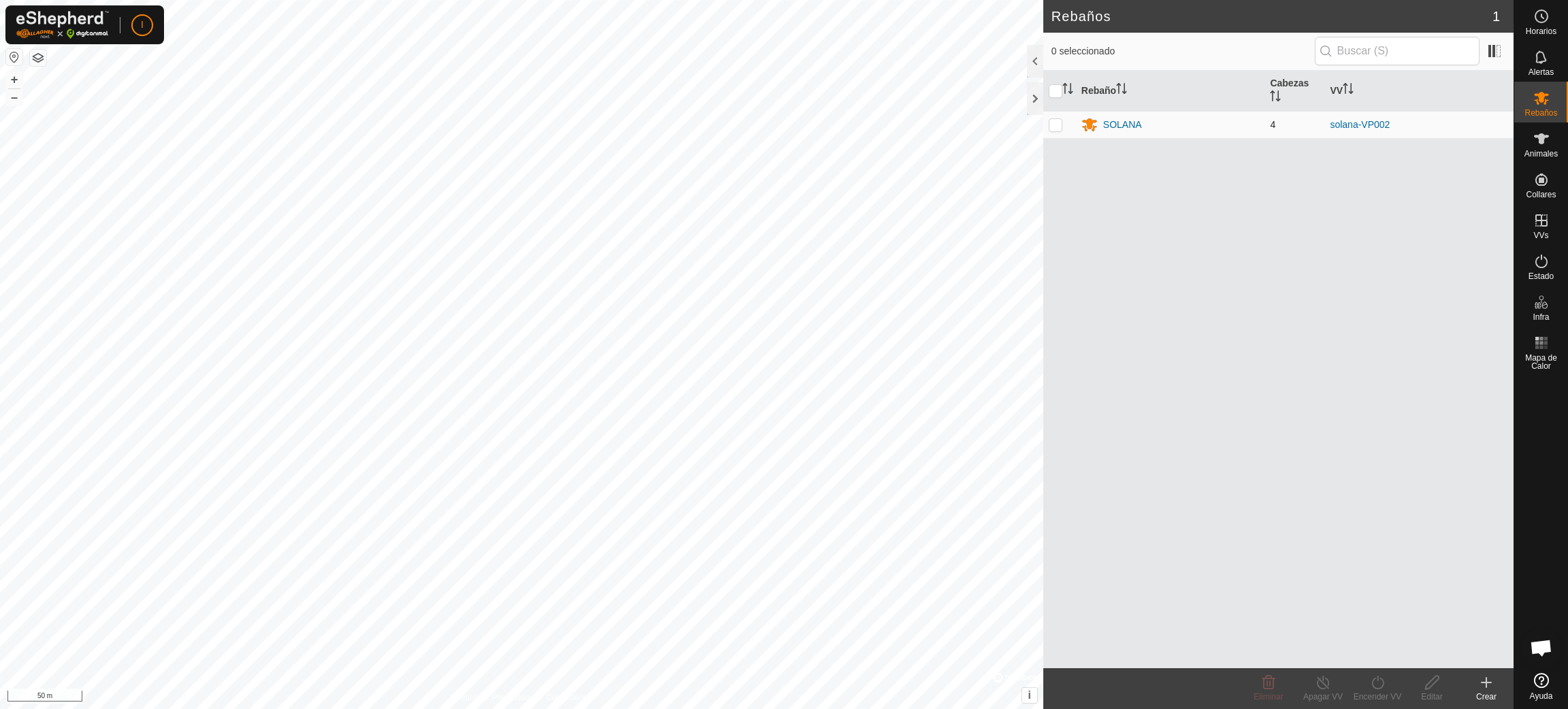
click at [1056, 119] on p-checkbox at bounding box center [1056, 124] width 13 height 10
checkbox input "true"
click at [1056, 119] on p-checkbox at bounding box center [1056, 124] width 13 height 10
checkbox input "false"
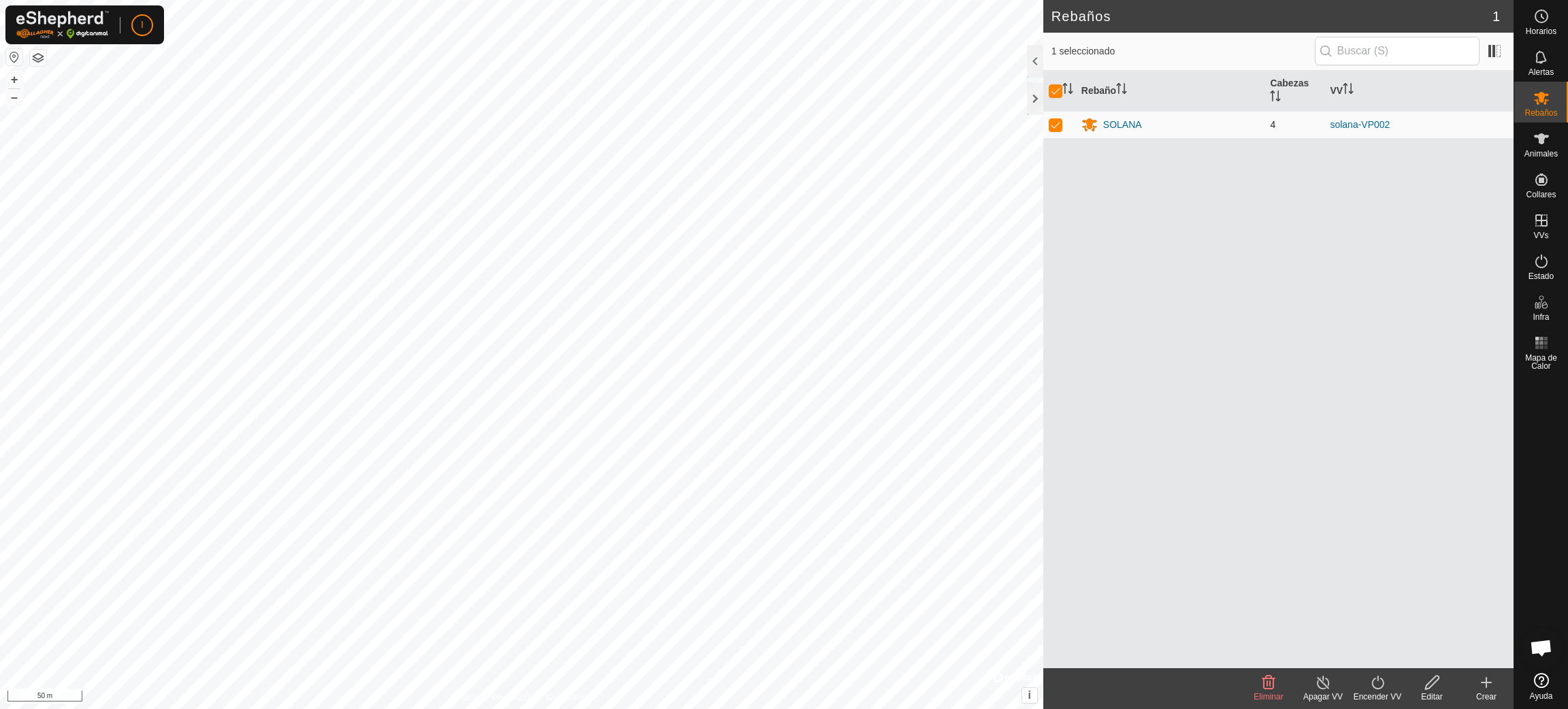
checkbox input "false"
click at [1055, 132] on td at bounding box center [1060, 124] width 32 height 27
checkbox input "true"
click at [1424, 687] on icon at bounding box center [1433, 682] width 17 height 16
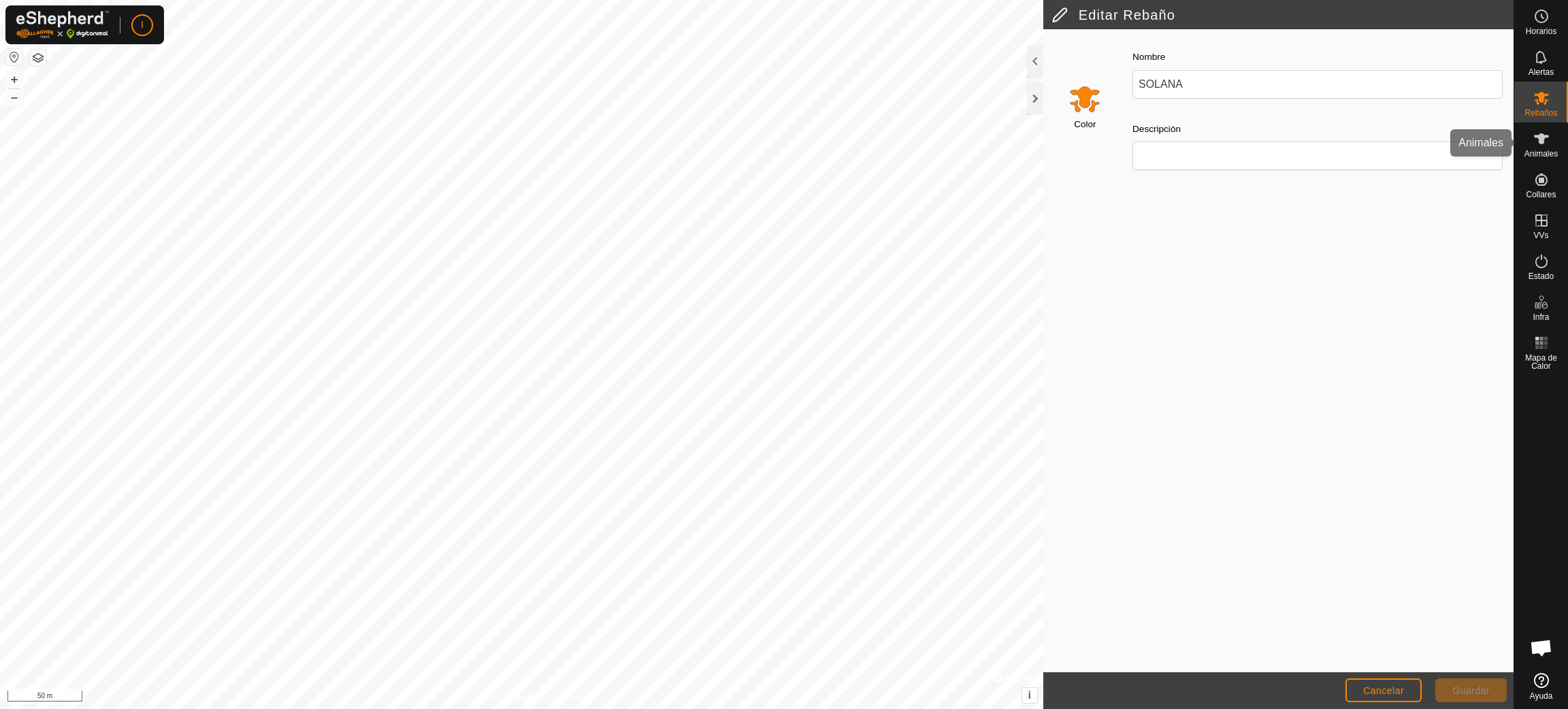
click at [1541, 141] on icon at bounding box center [1541, 138] width 15 height 10
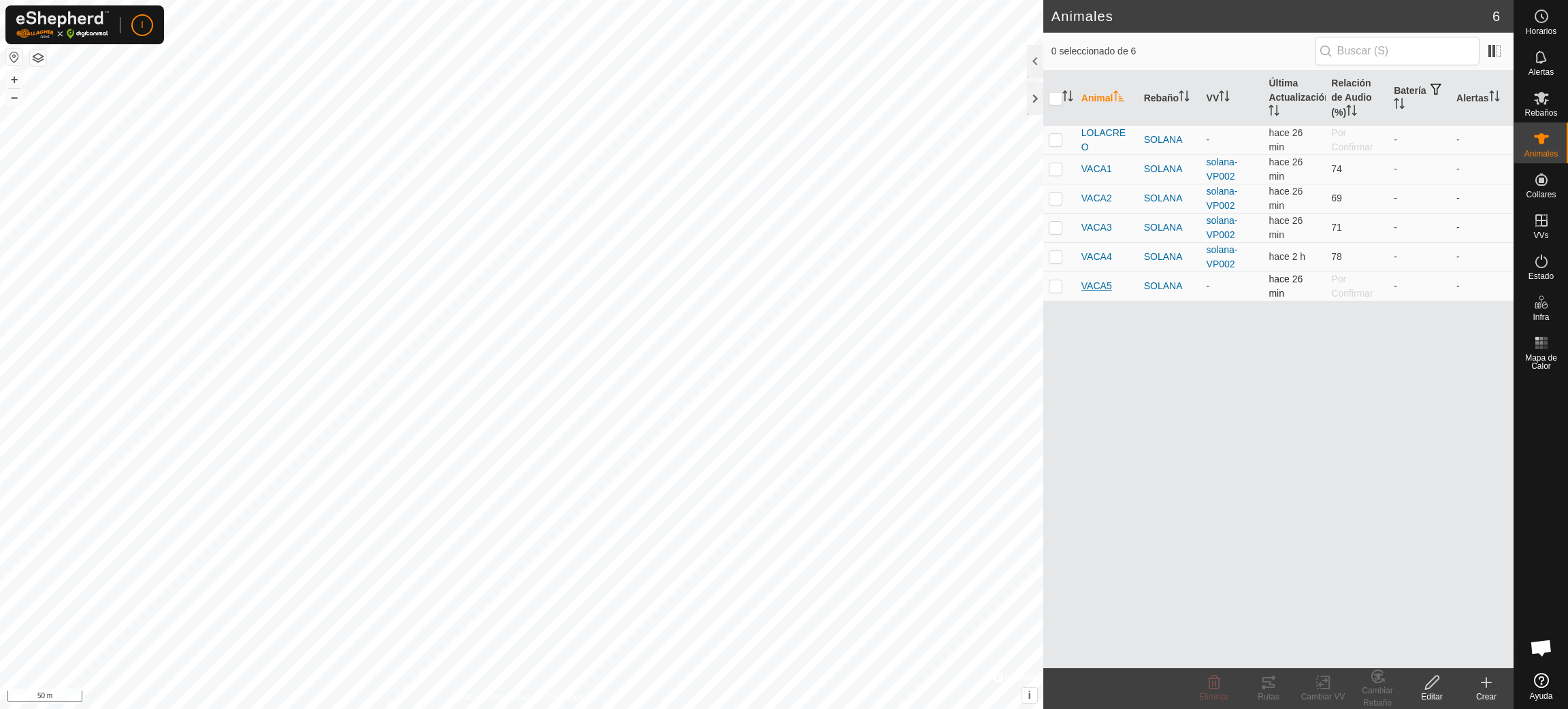
click at [1095, 288] on span "VACA5" at bounding box center [1096, 286] width 30 height 14
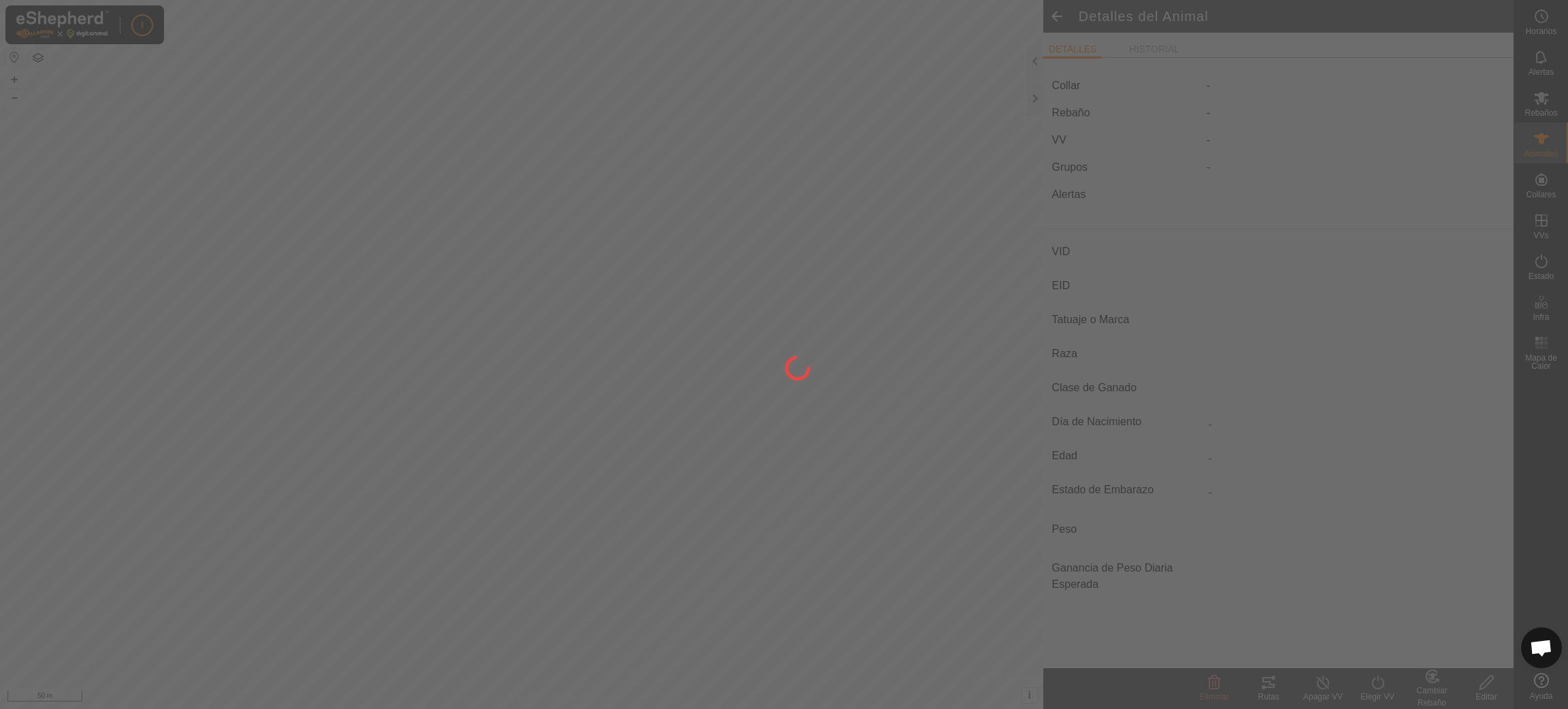
type input "VACA5"
type input "-"
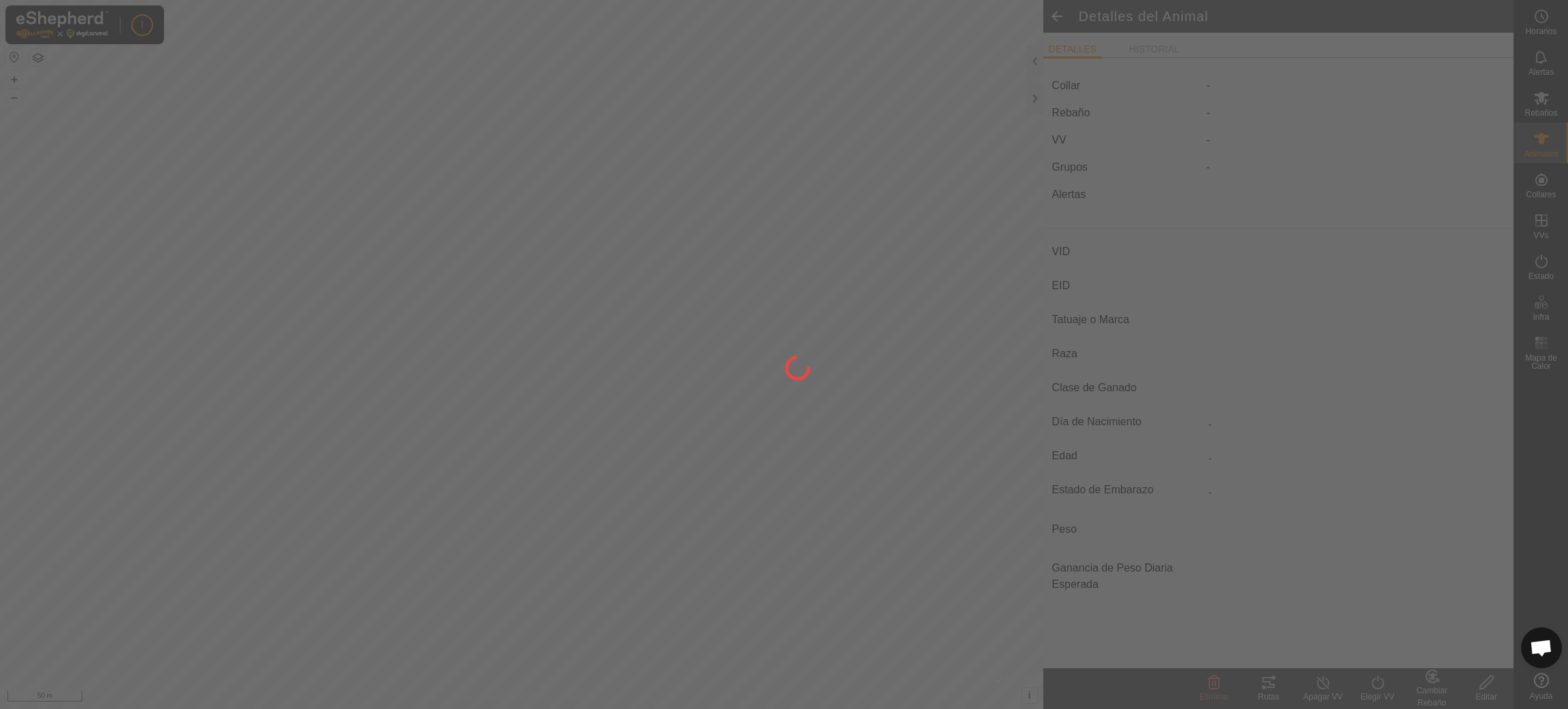
type input "0 kg"
type input "-"
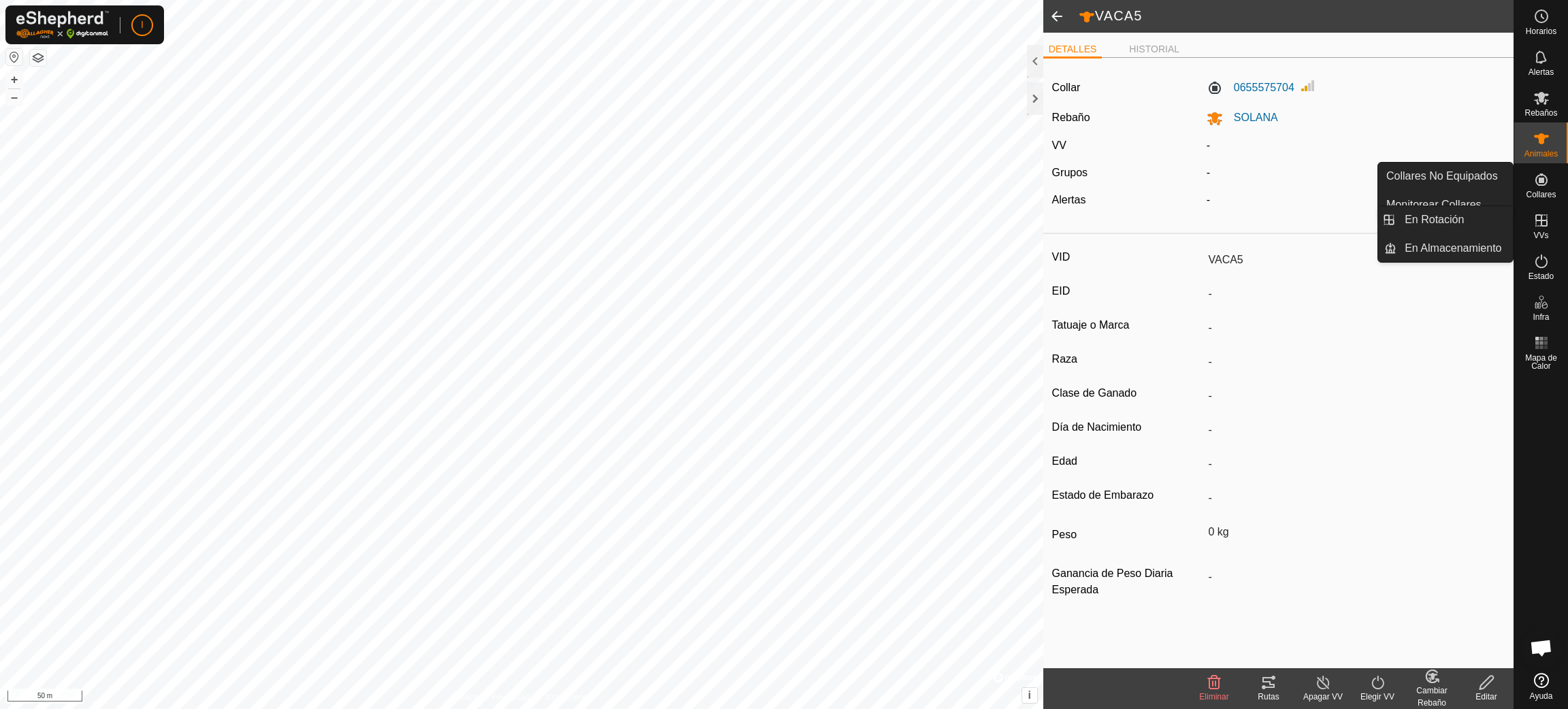
click at [1537, 214] on icon at bounding box center [1541, 220] width 12 height 12
click at [1440, 212] on link "En Rotación" at bounding box center [1454, 220] width 116 height 27
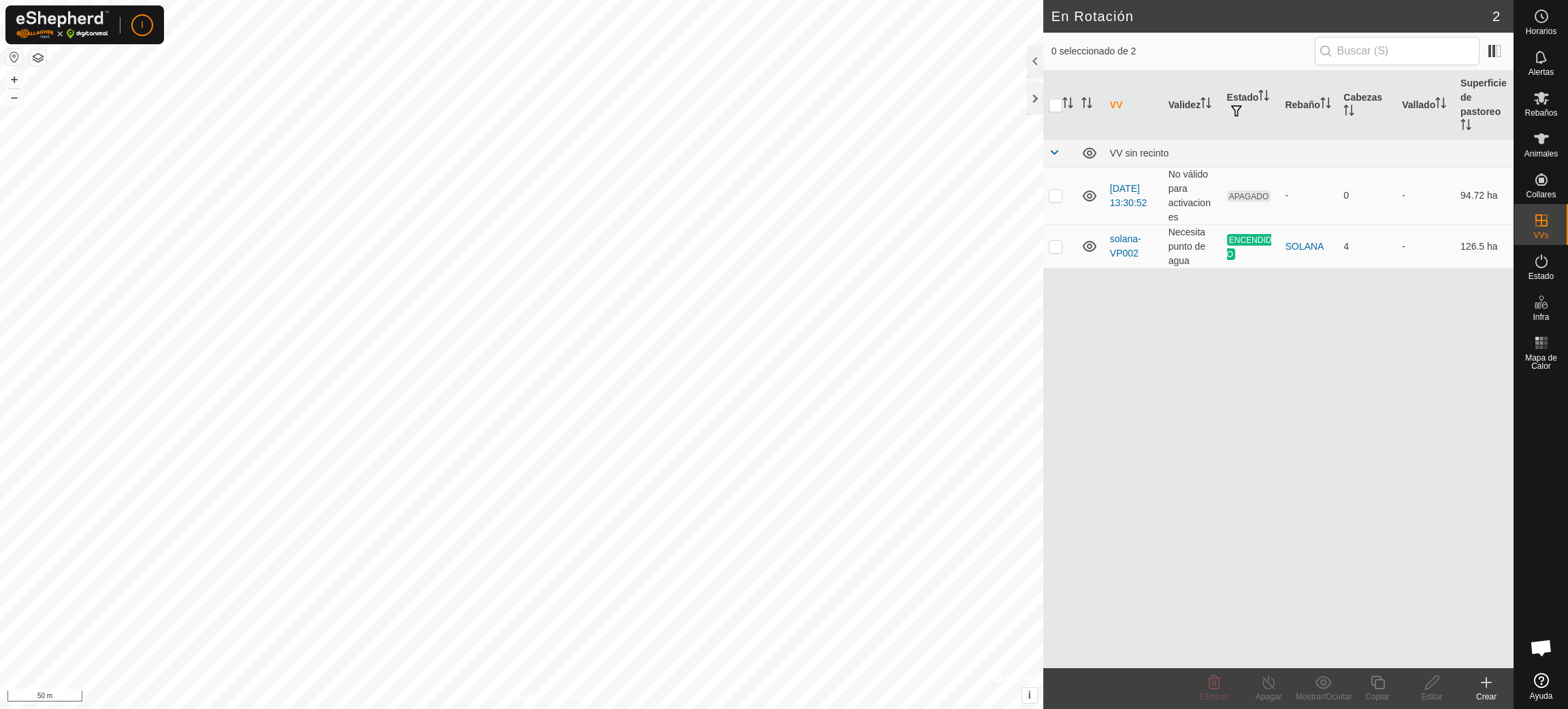
click at [1261, 323] on div "VV Validez Estado Rebaño Cabezas Vallado Superficie de pastoreo VV sin recinto …" at bounding box center [1278, 369] width 471 height 597
click at [1545, 104] on icon at bounding box center [1541, 98] width 15 height 13
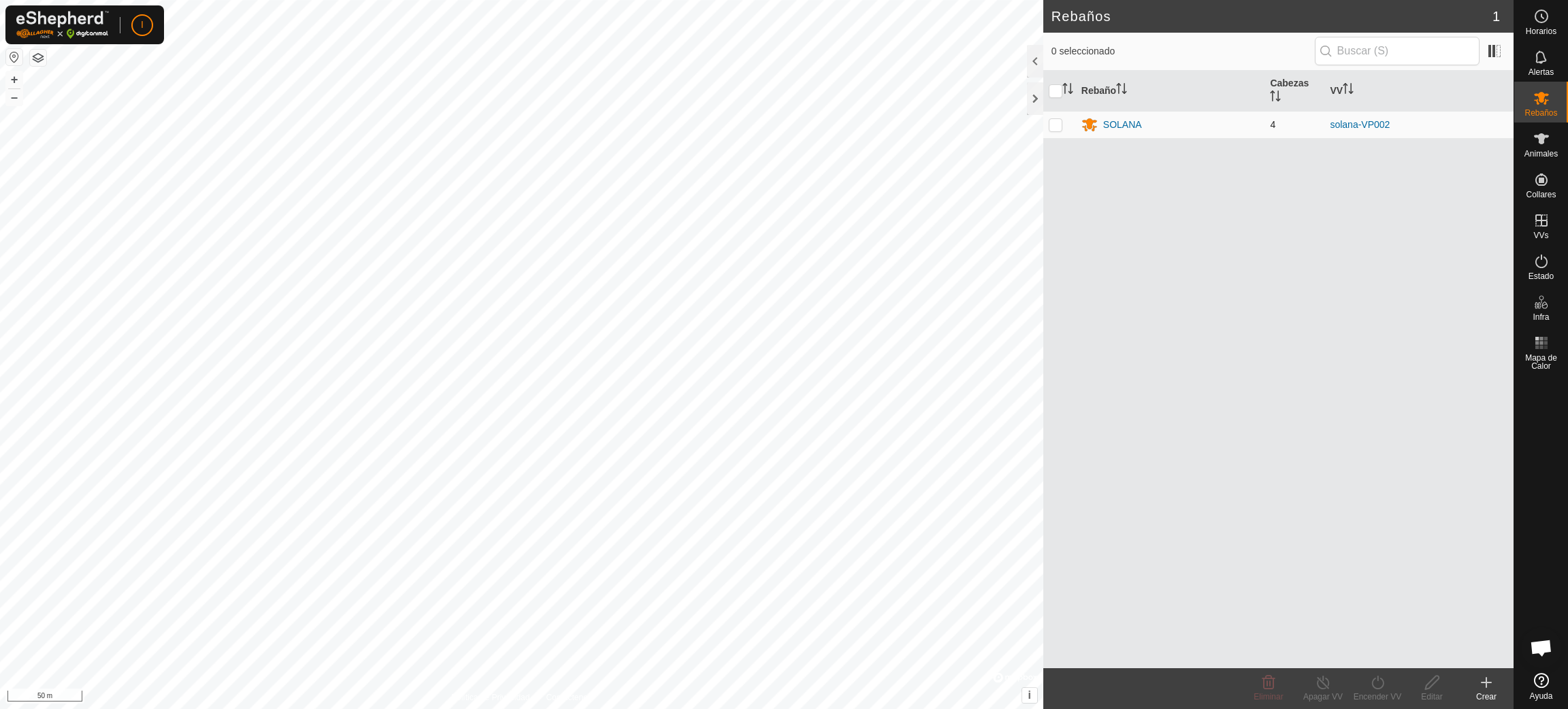
click at [1056, 125] on p-checkbox at bounding box center [1056, 124] width 13 height 10
checkbox input "true"
click at [1361, 130] on link "solana-VP002" at bounding box center [1359, 124] width 60 height 10
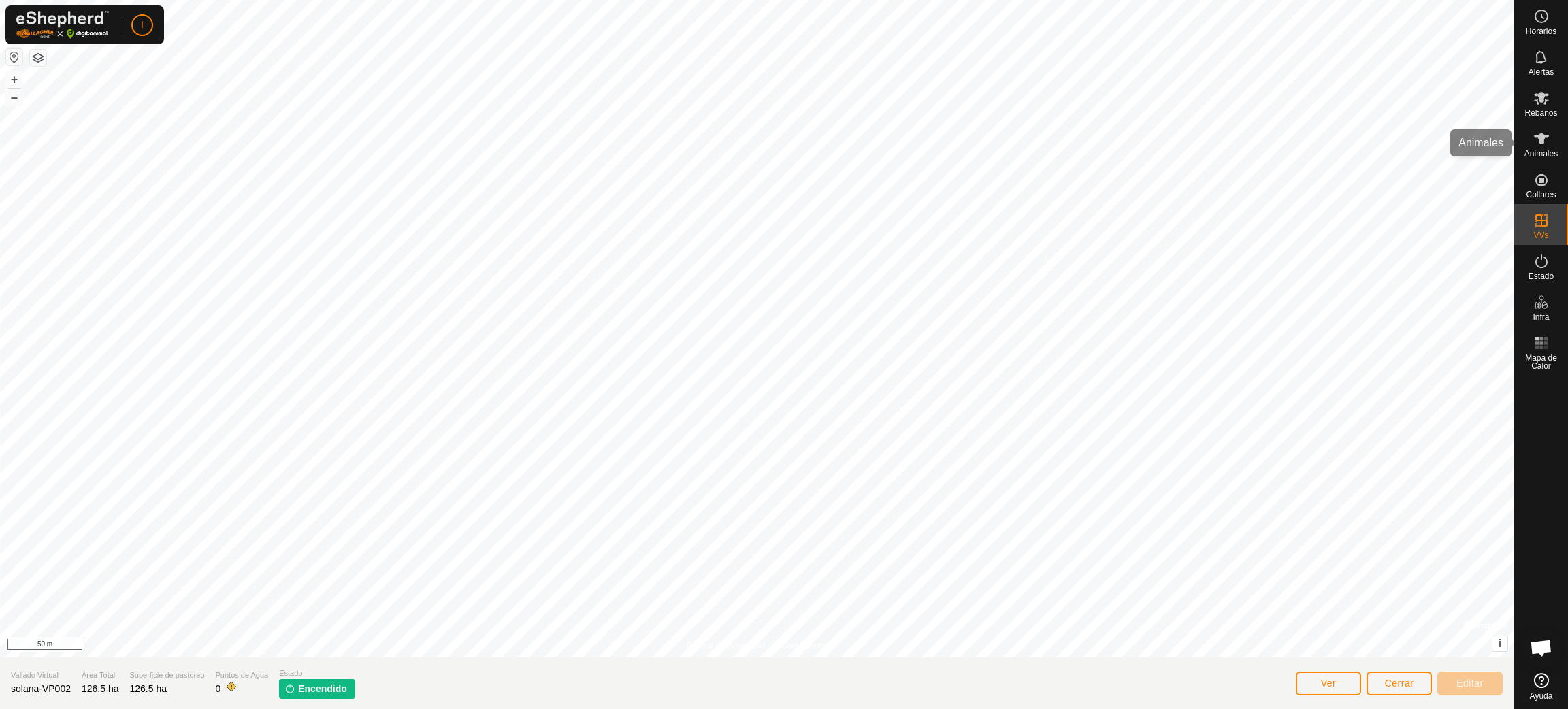
click at [1536, 144] on icon at bounding box center [1541, 138] width 16 height 16
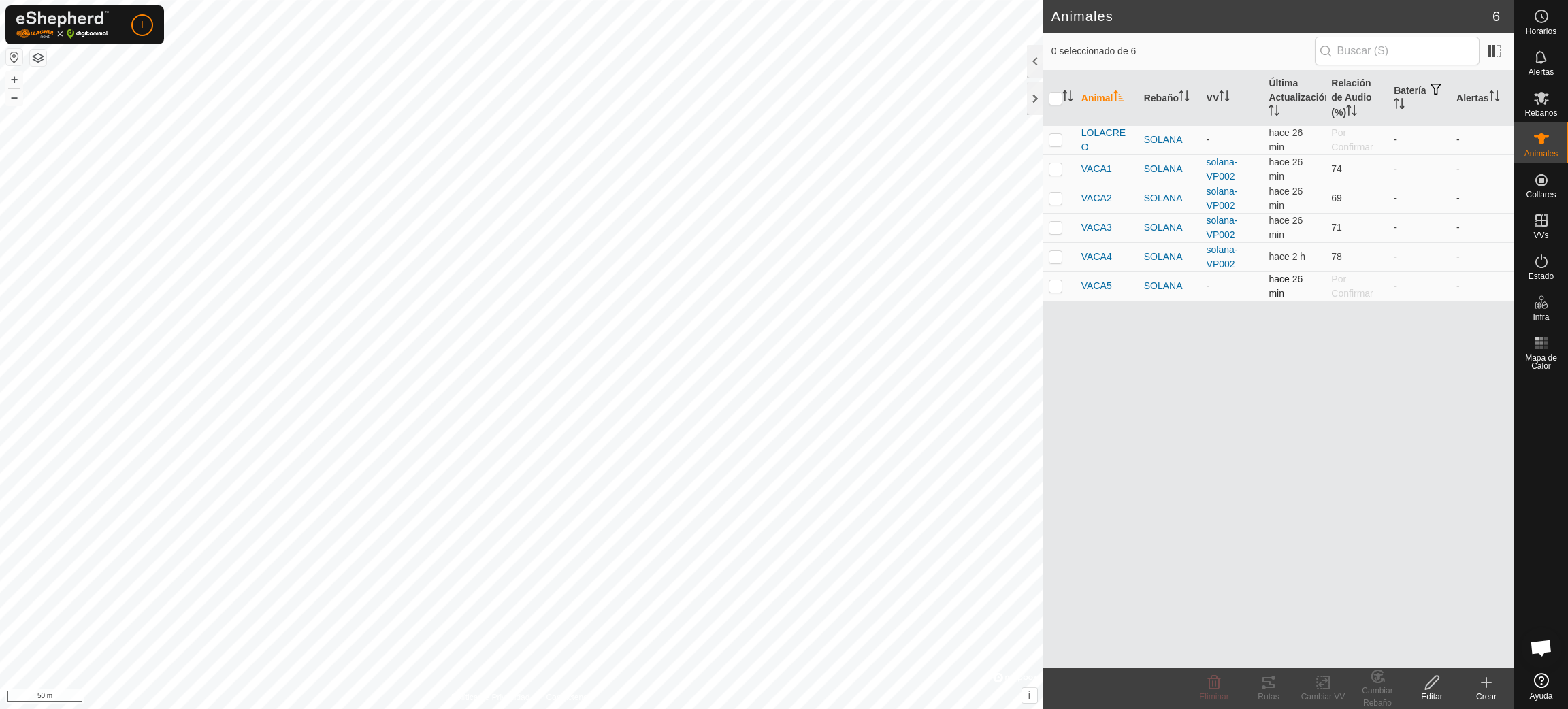
click at [1059, 289] on p-checkbox at bounding box center [1056, 285] width 13 height 10
checkbox input "true"
click at [1056, 141] on p-checkbox at bounding box center [1056, 139] width 13 height 10
click at [1366, 681] on change-mob-svg-icon at bounding box center [1377, 676] width 54 height 16
click at [1404, 622] on link "[PERSON_NAME]..." at bounding box center [1419, 624] width 136 height 27
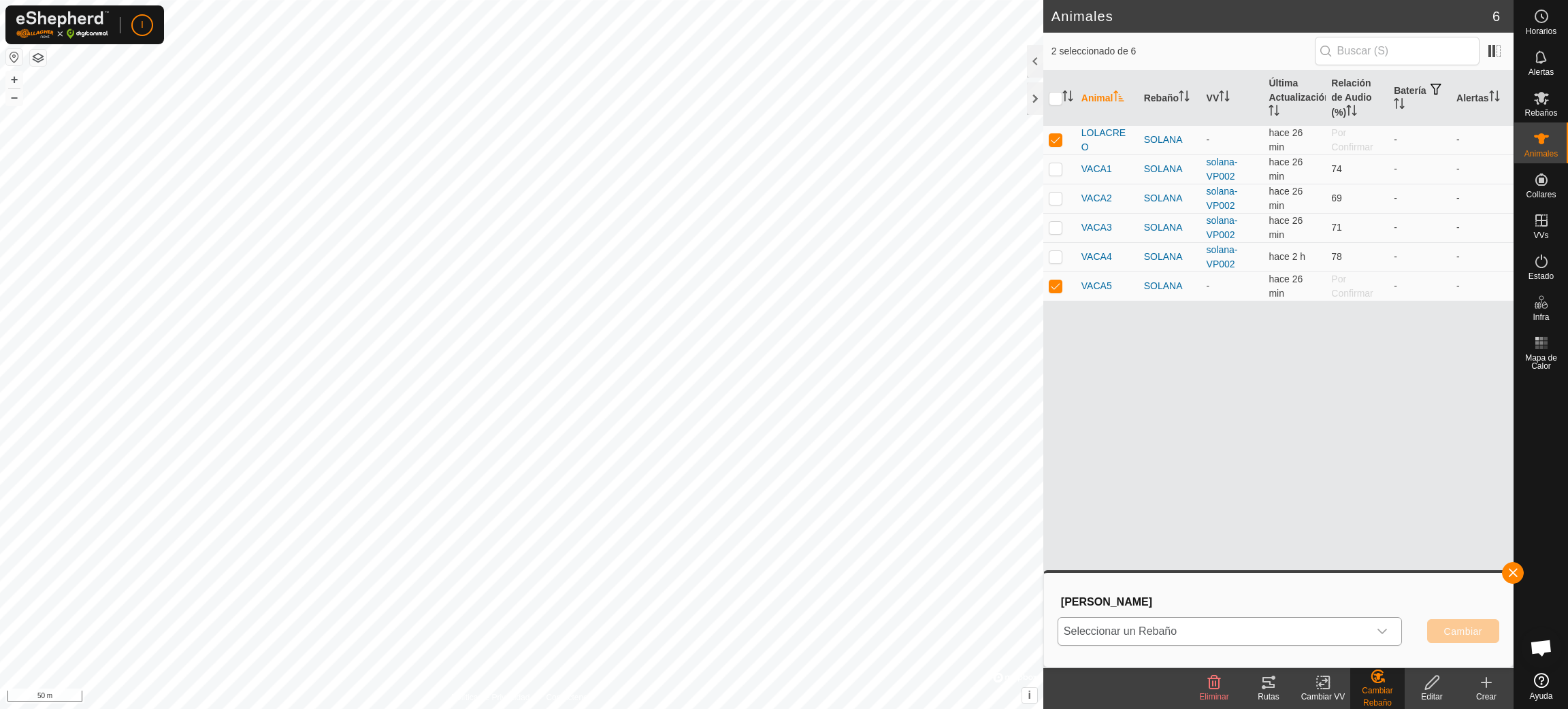
click at [1378, 628] on icon "dropdown trigger" at bounding box center [1381, 630] width 10 height 10
click at [1112, 599] on li "SOLANA" at bounding box center [1230, 601] width 343 height 34
click at [1477, 627] on span "Cambiar" at bounding box center [1463, 630] width 38 height 10
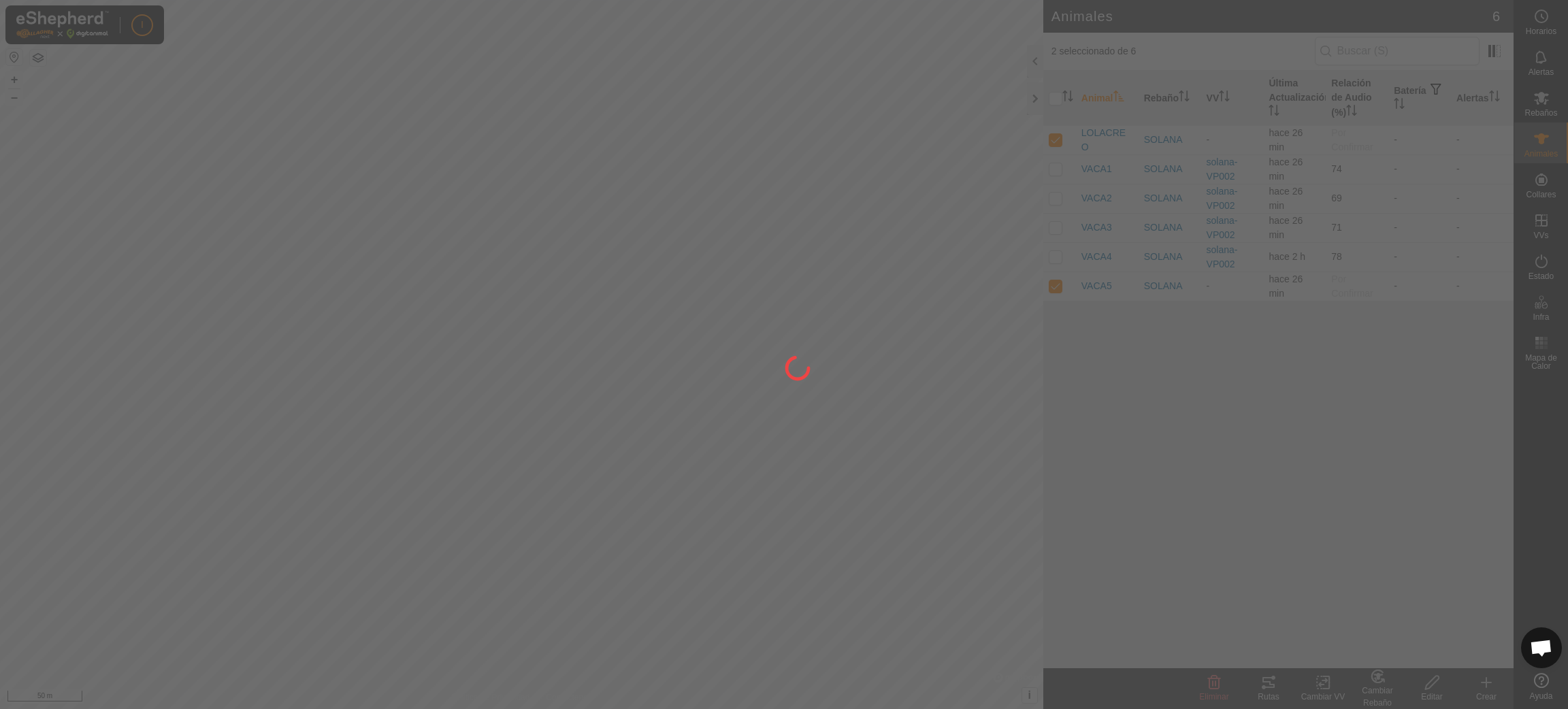
checkbox input "false"
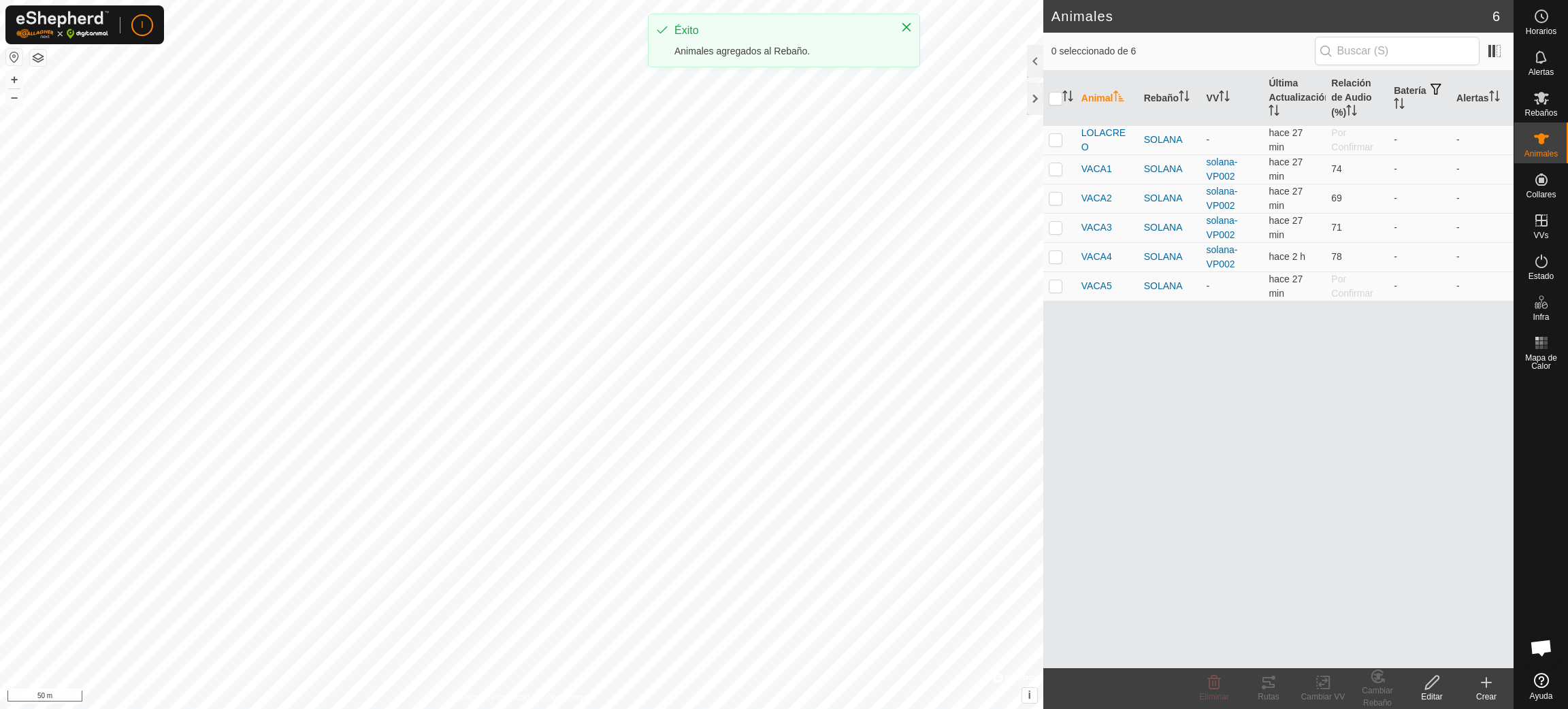
click at [1426, 691] on div "Editar" at bounding box center [1431, 697] width 54 height 12
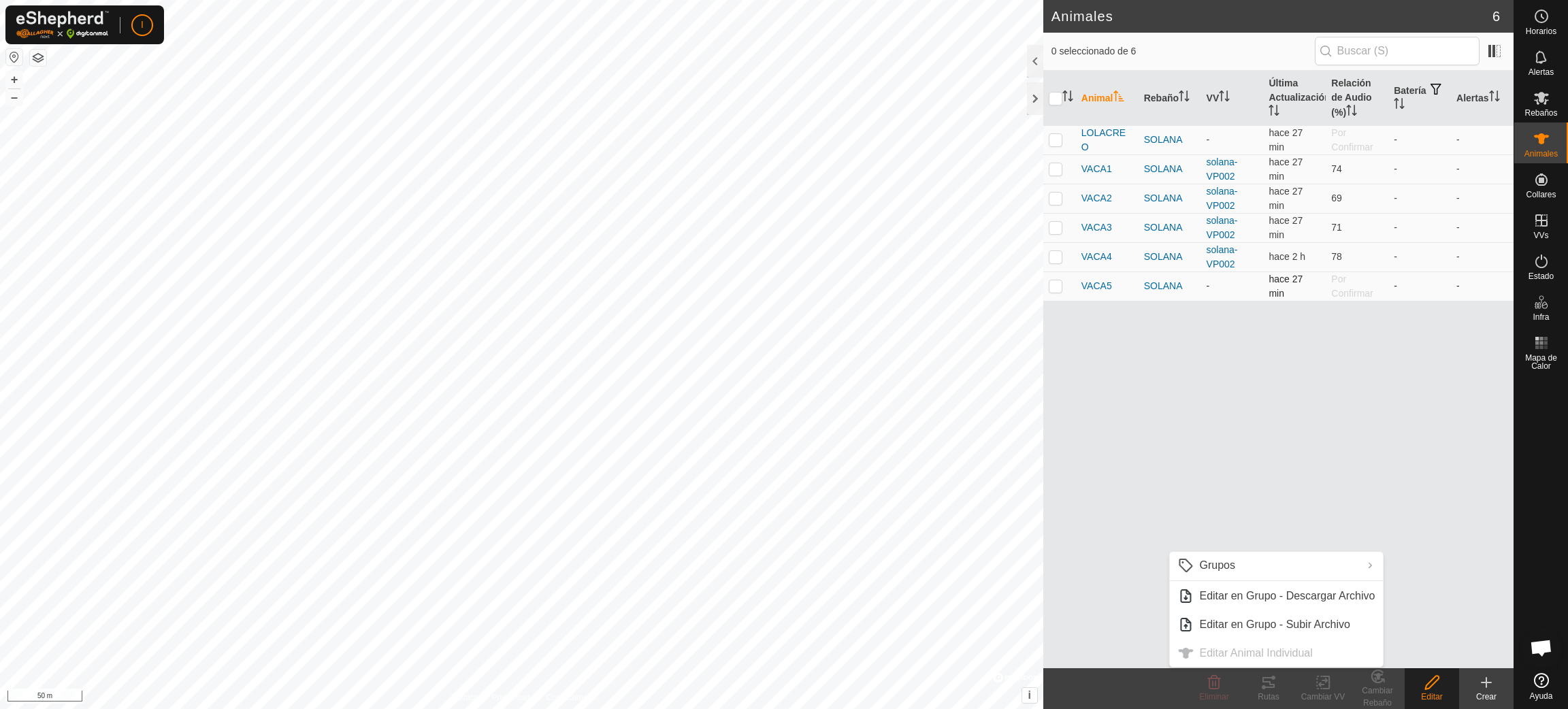
click at [1054, 285] on p-checkbox at bounding box center [1056, 285] width 13 height 10
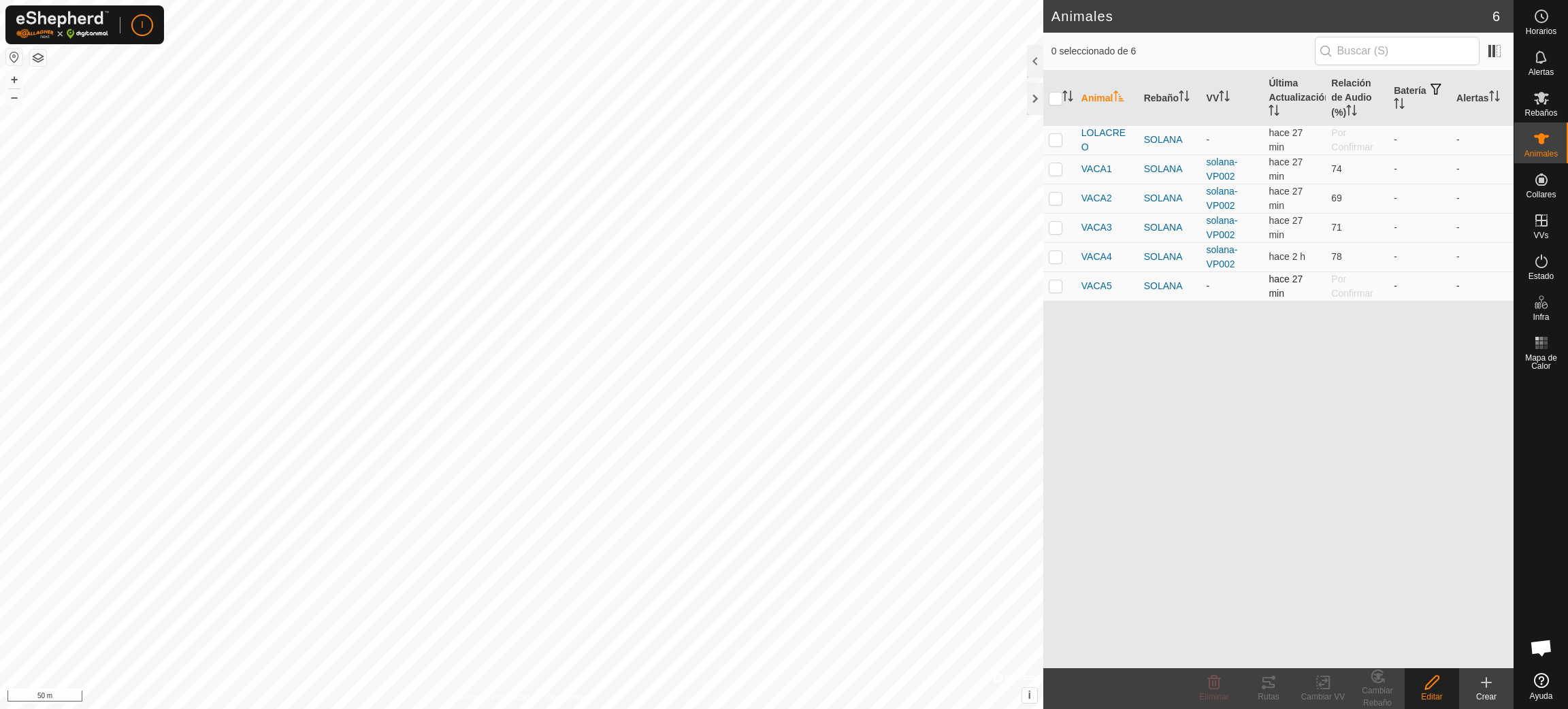
checkbox input "true"
click at [1056, 137] on p-checkbox at bounding box center [1056, 139] width 13 height 10
checkbox input "true"
click at [1326, 687] on icon at bounding box center [1324, 682] width 17 height 16
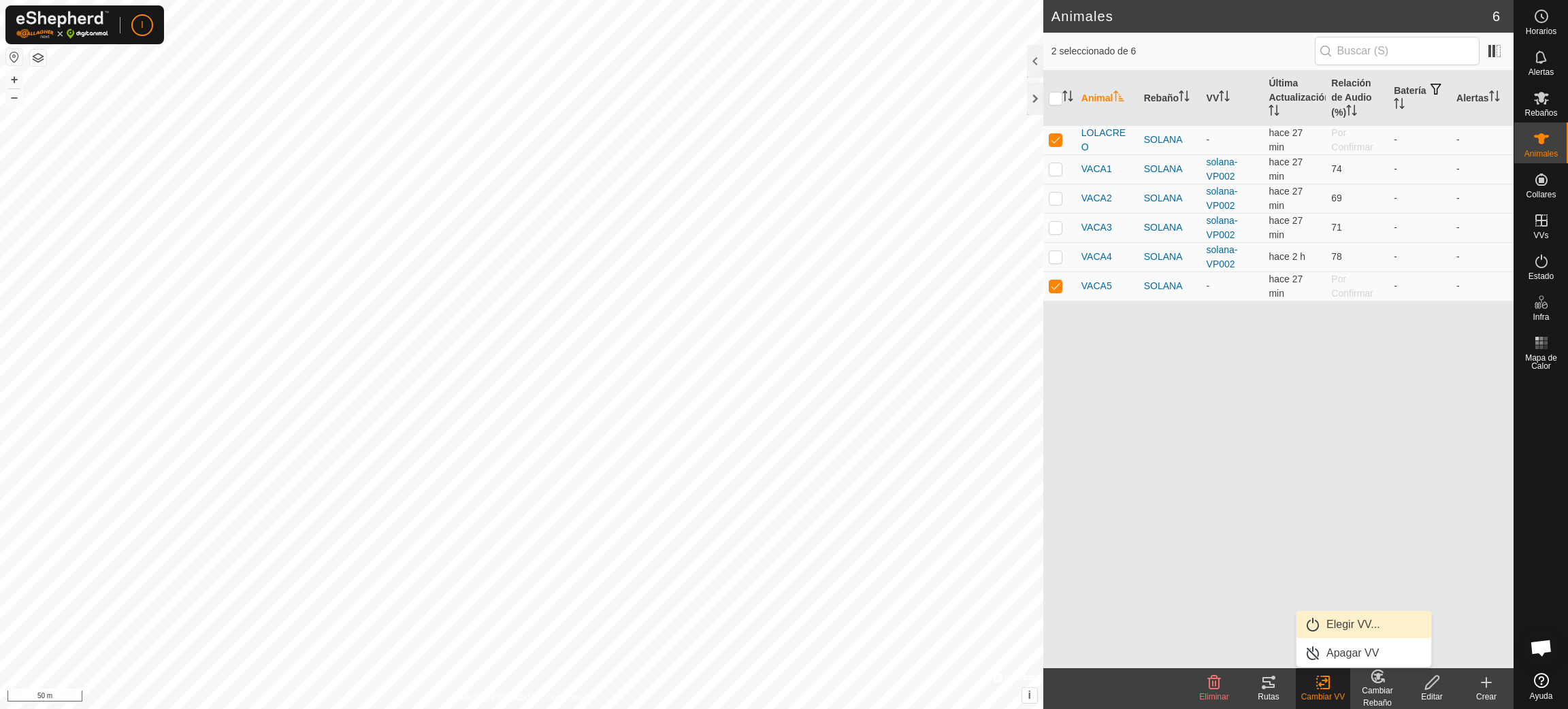
click at [1349, 620] on link "Elegir VV..." at bounding box center [1363, 624] width 134 height 27
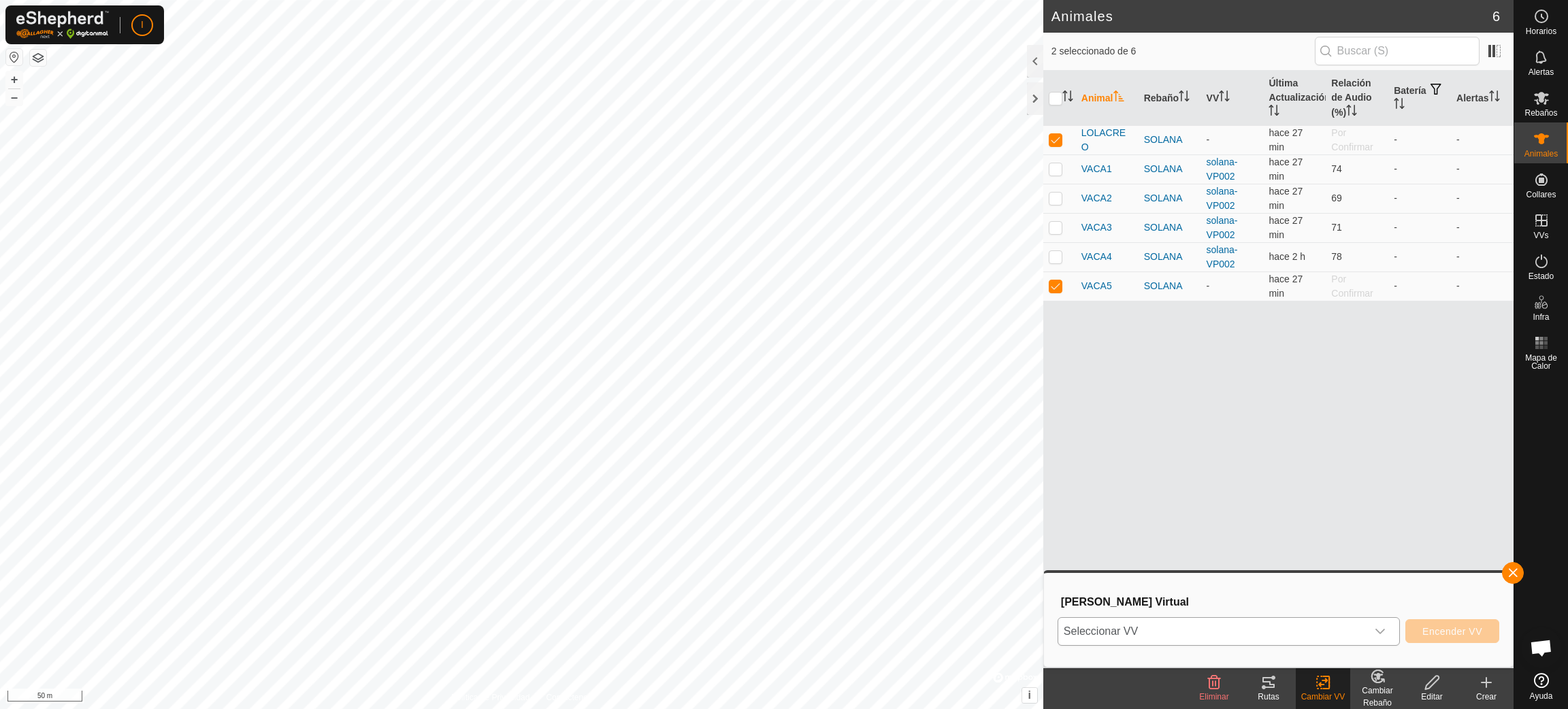
click at [1379, 628] on icon "dropdown trigger" at bounding box center [1380, 630] width 10 height 10
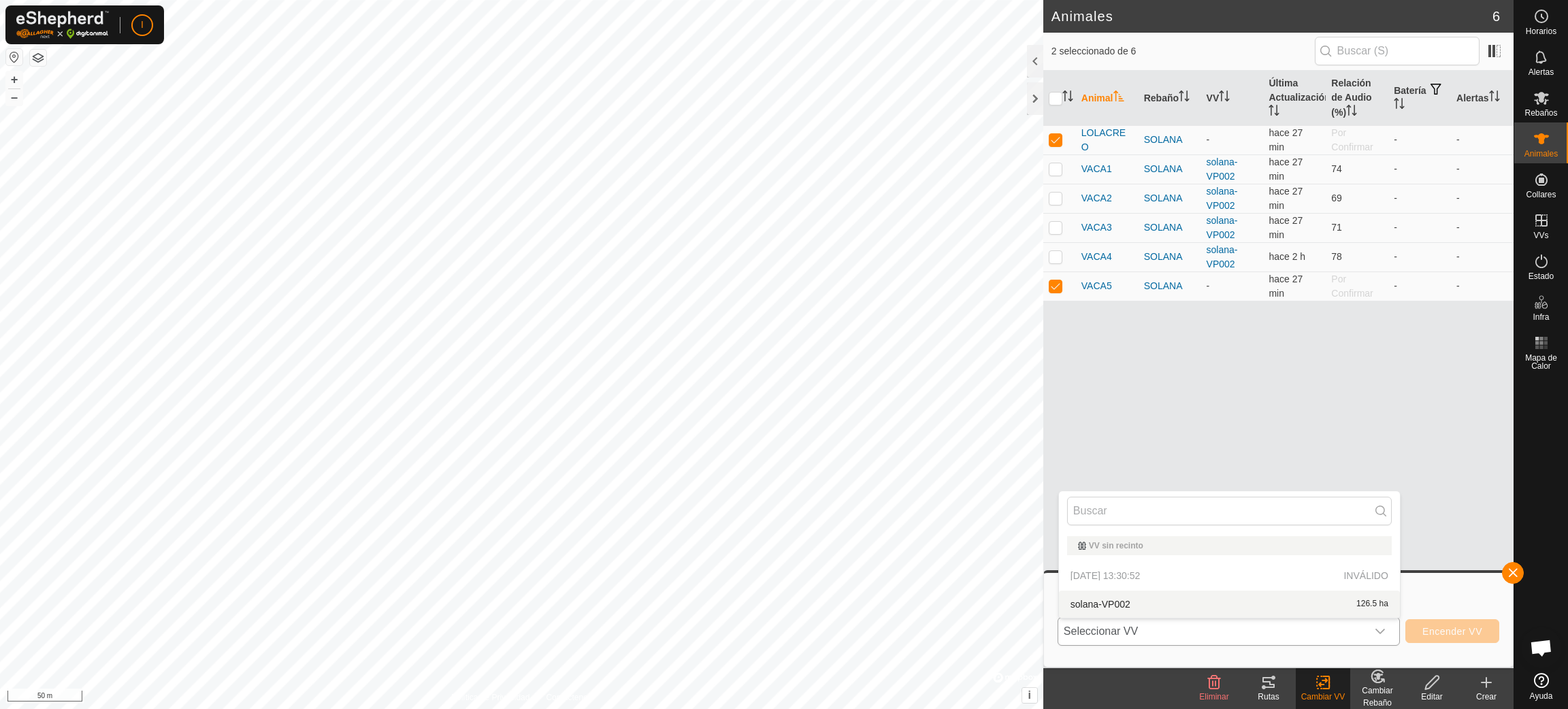
click at [1138, 601] on li "solana-VP002 126.5 ha" at bounding box center [1229, 604] width 341 height 27
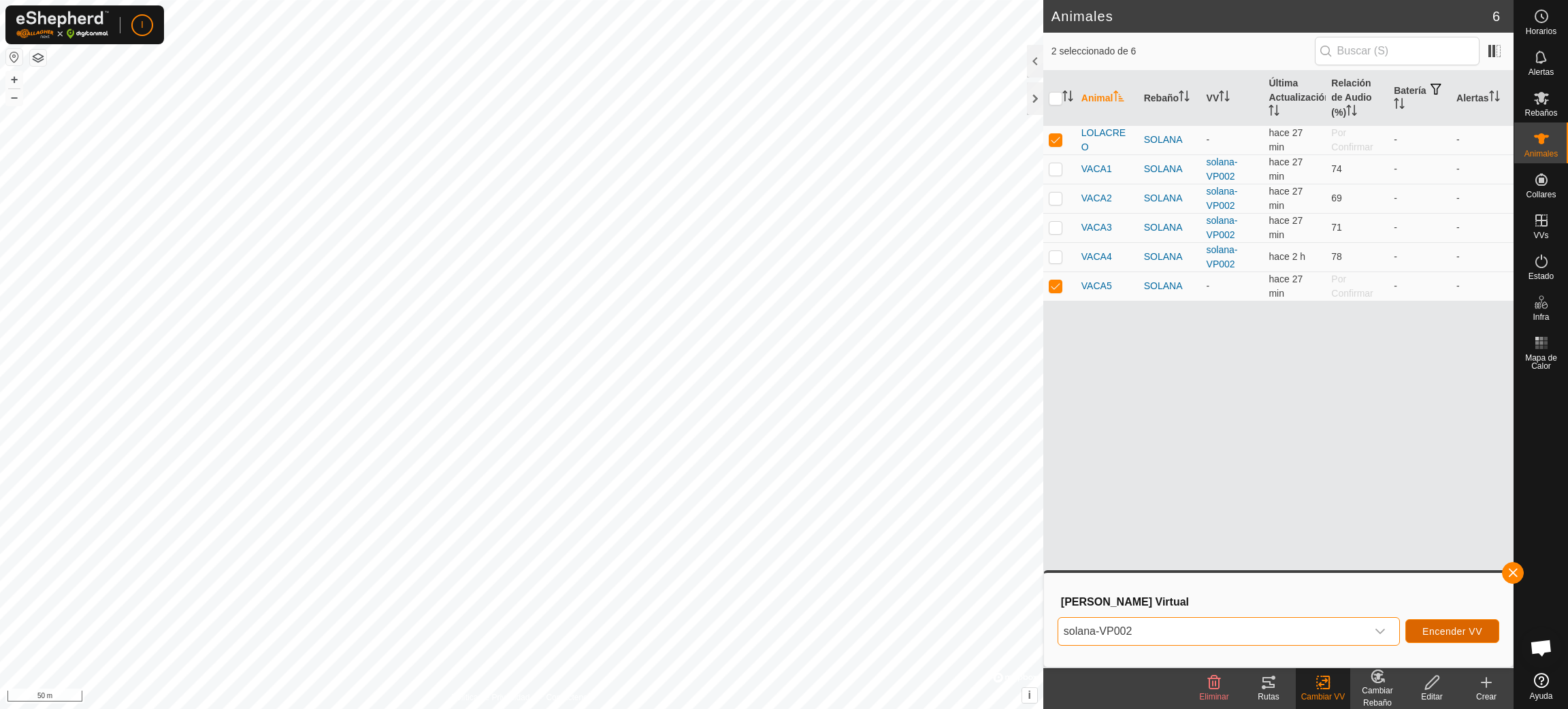
click at [1463, 626] on span "Encender VV" at bounding box center [1452, 630] width 60 height 10
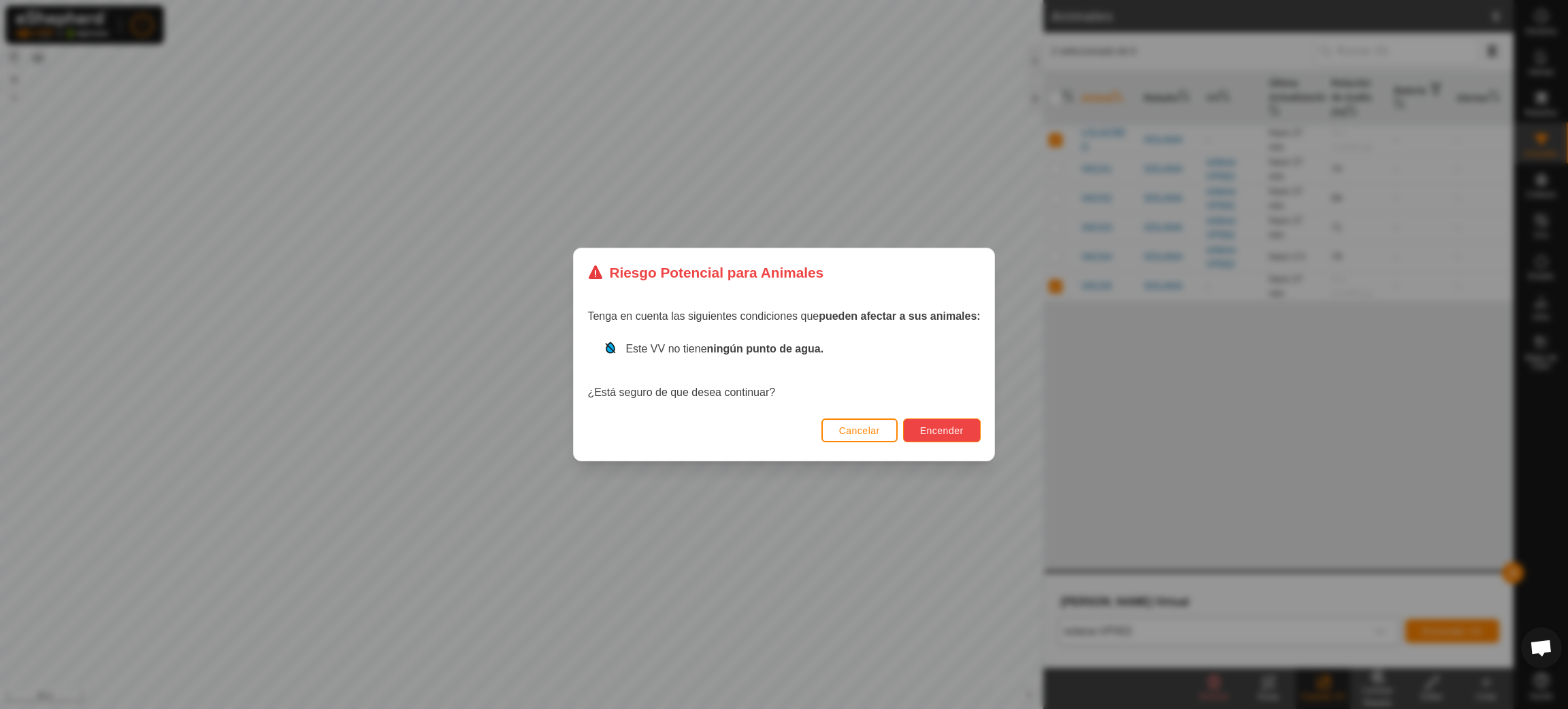
click at [933, 429] on span "Encender" at bounding box center [942, 430] width 44 height 10
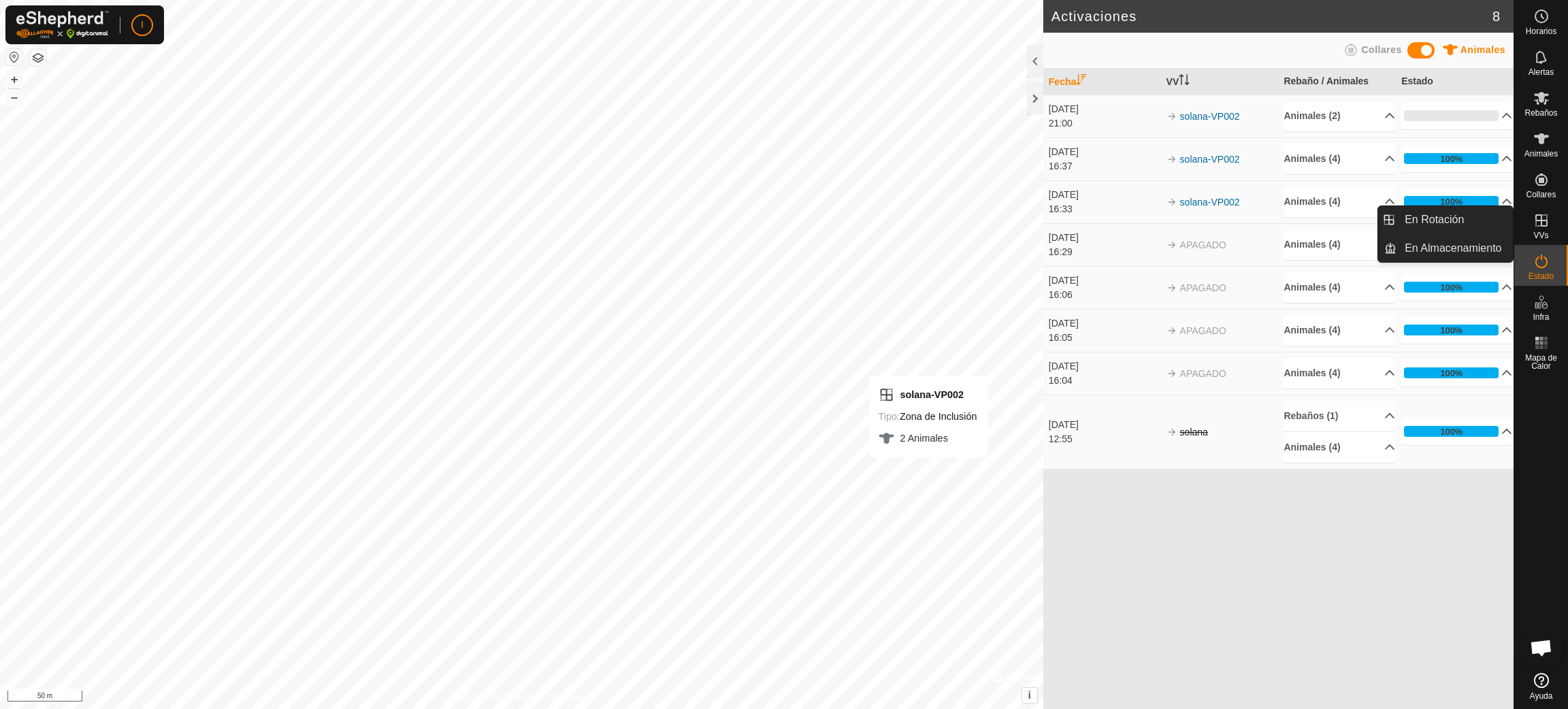
click at [1541, 228] on icon at bounding box center [1541, 220] width 16 height 16
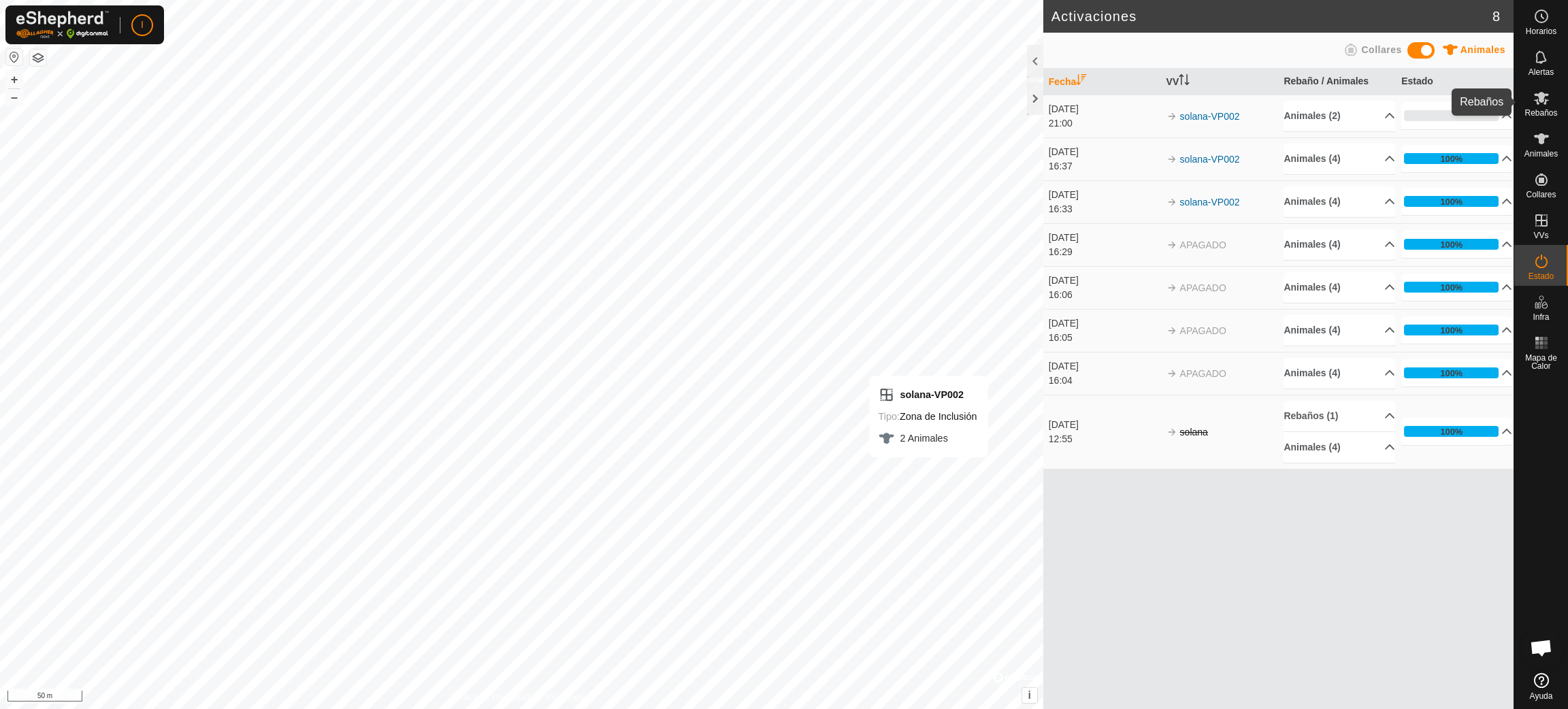
click at [1546, 102] on icon at bounding box center [1541, 97] width 16 height 16
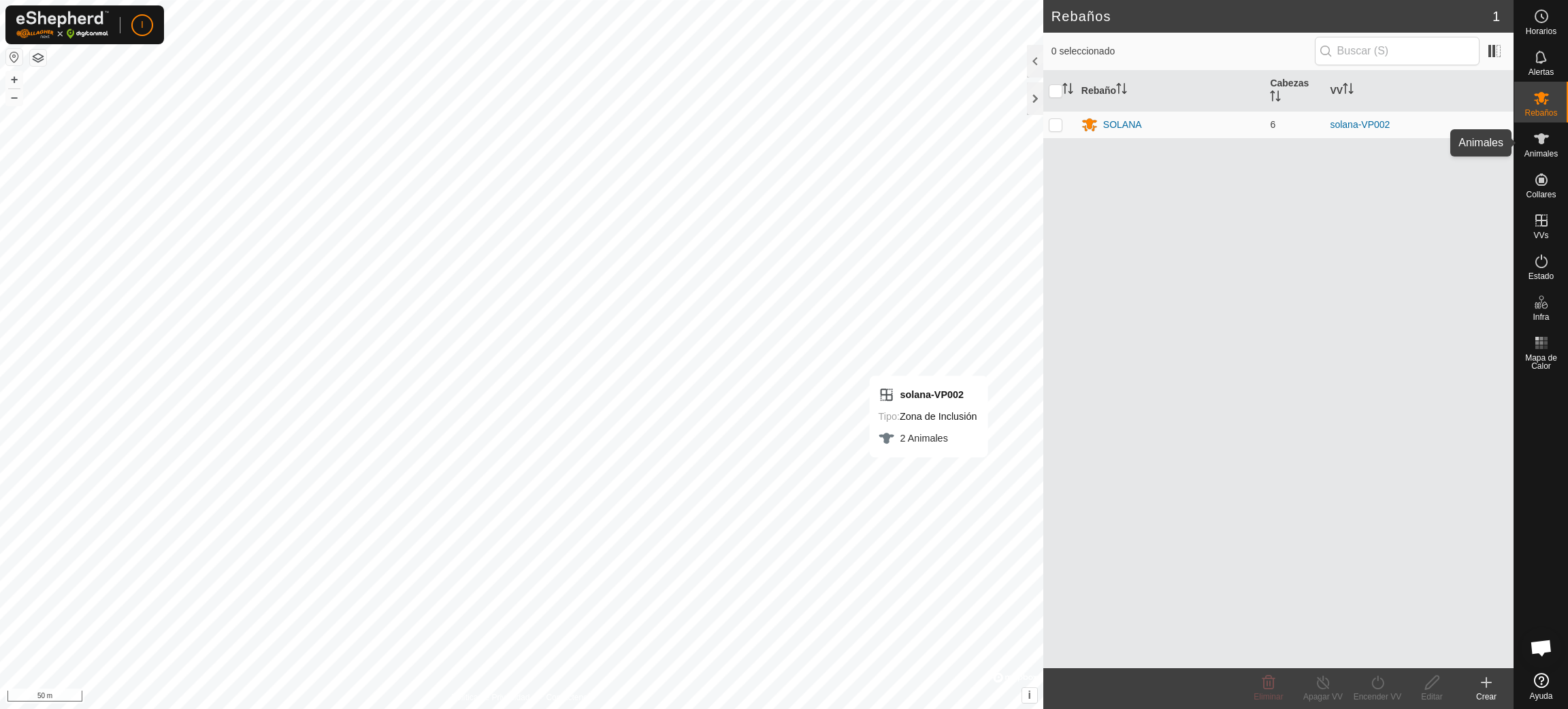
click at [1538, 151] on span "Animales" at bounding box center [1541, 153] width 33 height 9
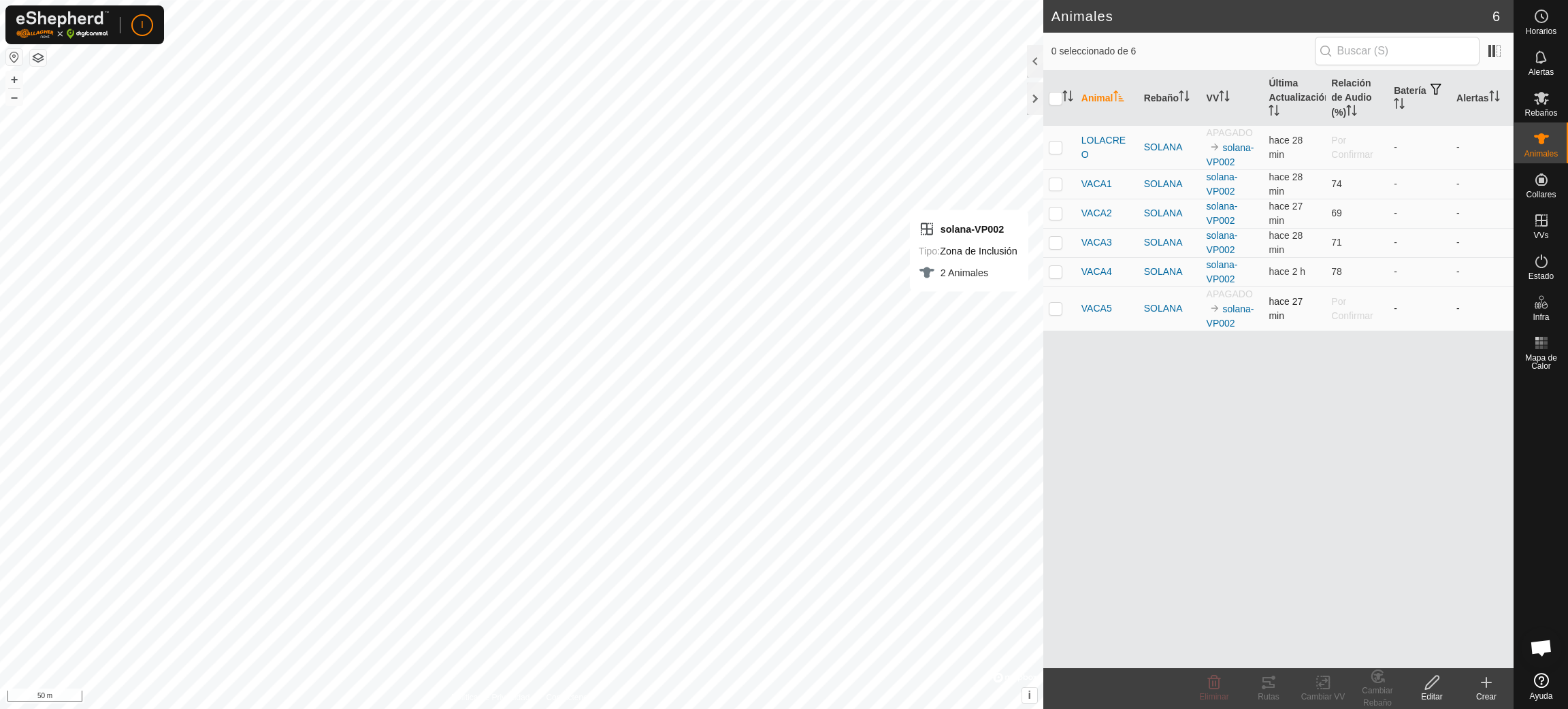
click at [1054, 306] on p-checkbox at bounding box center [1056, 308] width 13 height 10
checkbox input "true"
click at [1055, 151] on p-checkbox at bounding box center [1056, 146] width 13 height 10
checkbox input "true"
click at [1538, 59] on icon at bounding box center [1541, 57] width 16 height 16
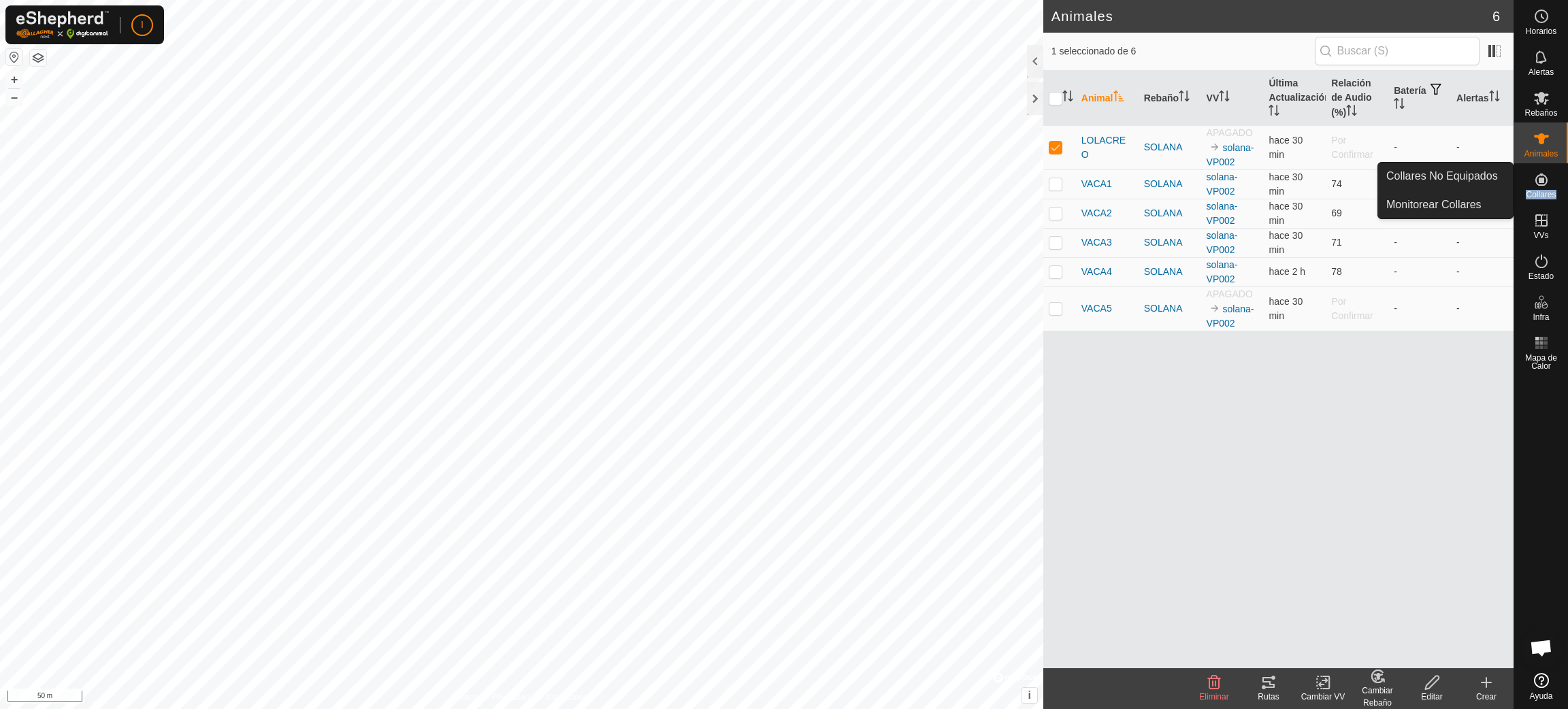
drag, startPoint x: 1561, startPoint y: 187, endPoint x: 1542, endPoint y: 184, distance: 19.2
click at [1544, 184] on div "Collares" at bounding box center [1541, 183] width 54 height 41
click at [1541, 183] on icon at bounding box center [1541, 179] width 16 height 16
click at [1459, 204] on link "Monitorear Collares" at bounding box center [1445, 204] width 134 height 27
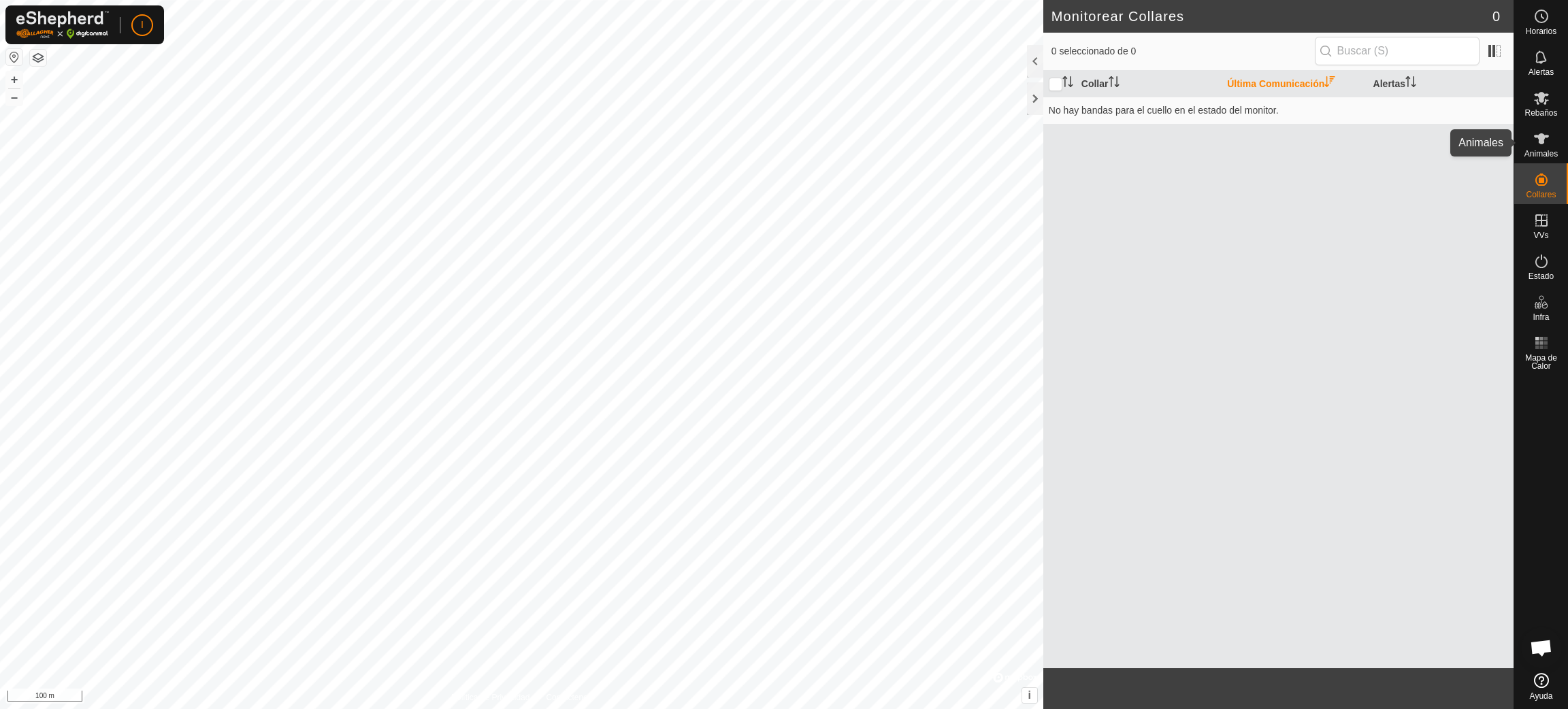
click at [1545, 151] on span "Animales" at bounding box center [1541, 153] width 33 height 9
